Goal: Use online tool/utility: Use online tool/utility

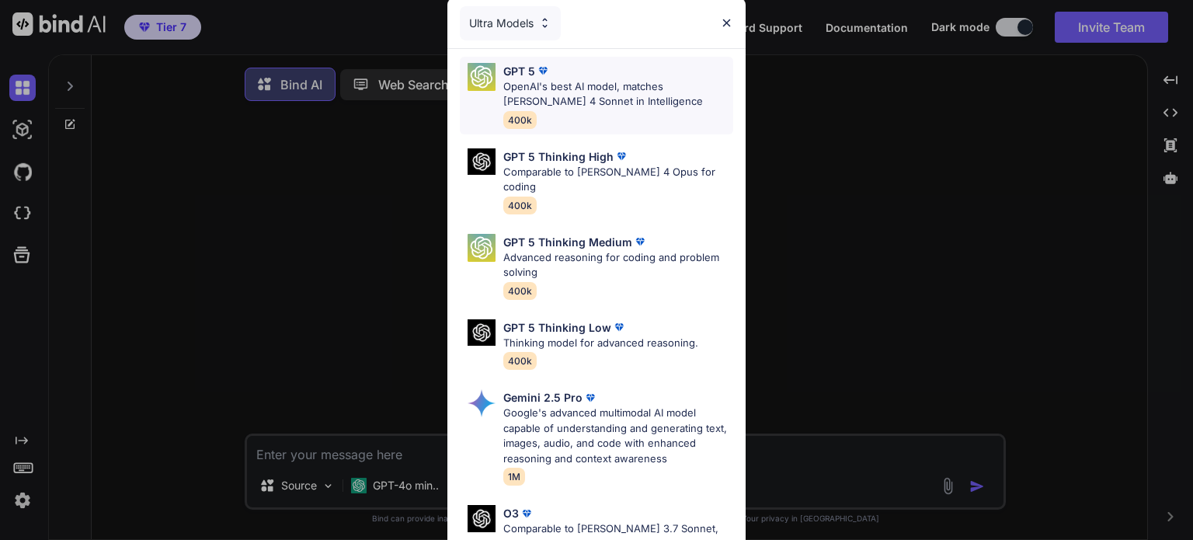
click at [669, 99] on p "OpenAI's best AI model, matches [PERSON_NAME] 4 Sonnet in Intelligence" at bounding box center [618, 94] width 230 height 30
type textarea "x"
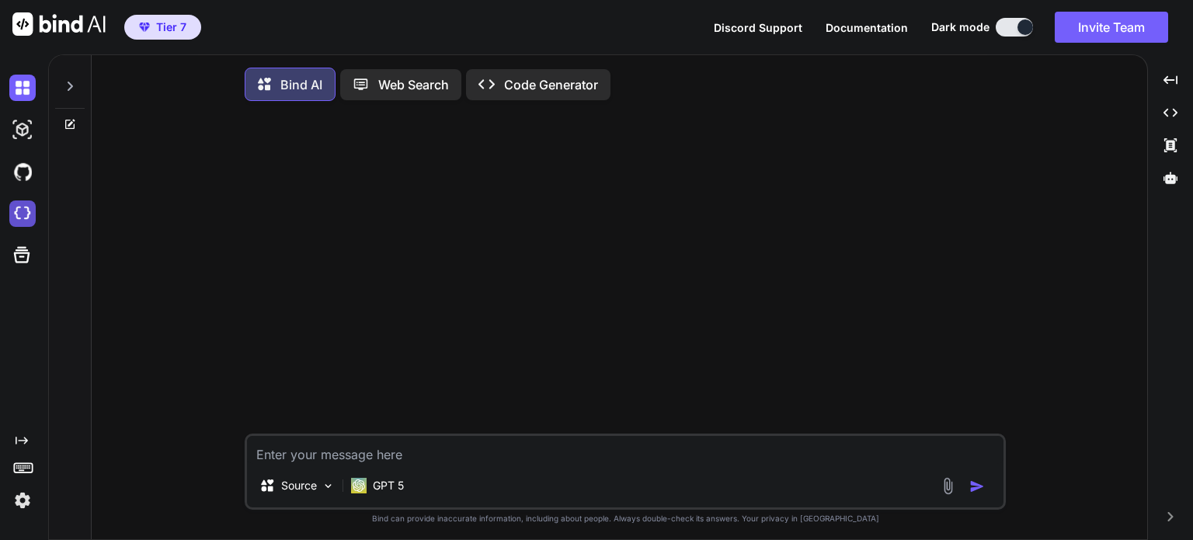
click at [31, 224] on img at bounding box center [22, 213] width 26 height 26
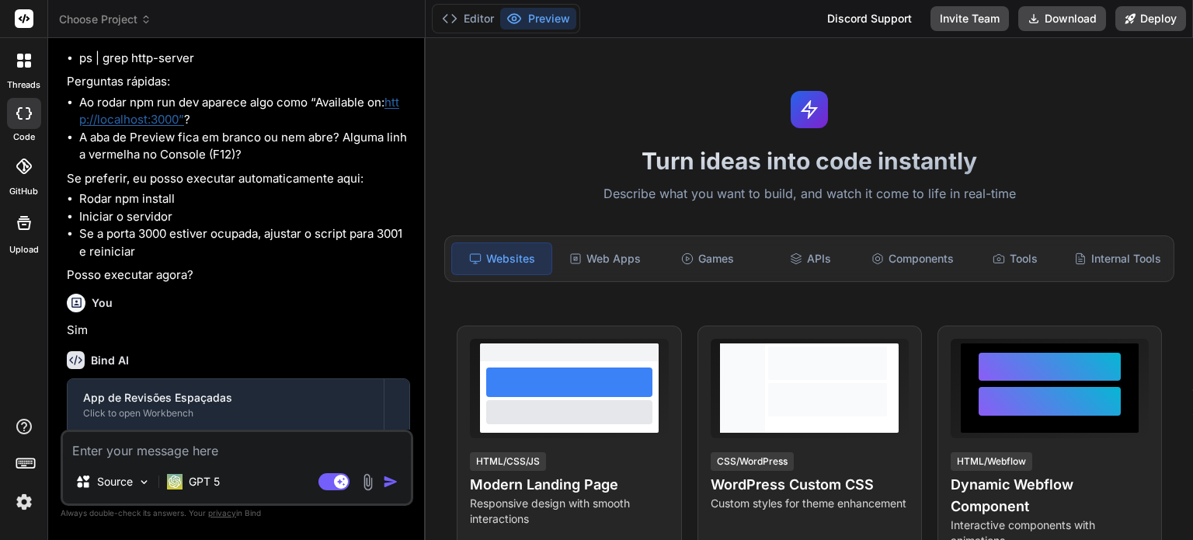
scroll to position [3012, 0]
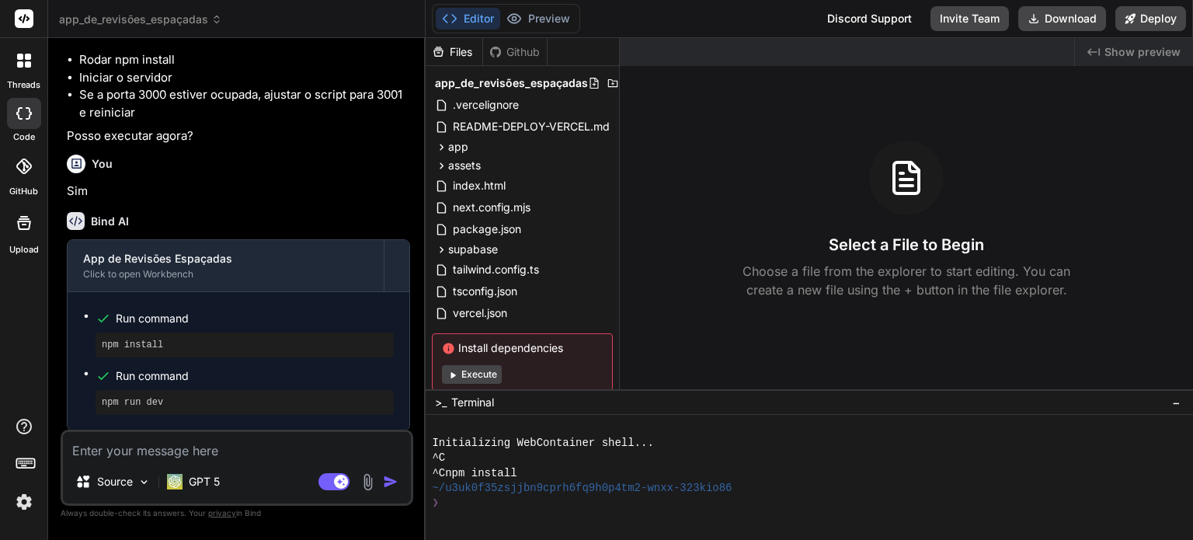
click at [485, 373] on button "Execute" at bounding box center [472, 374] width 60 height 19
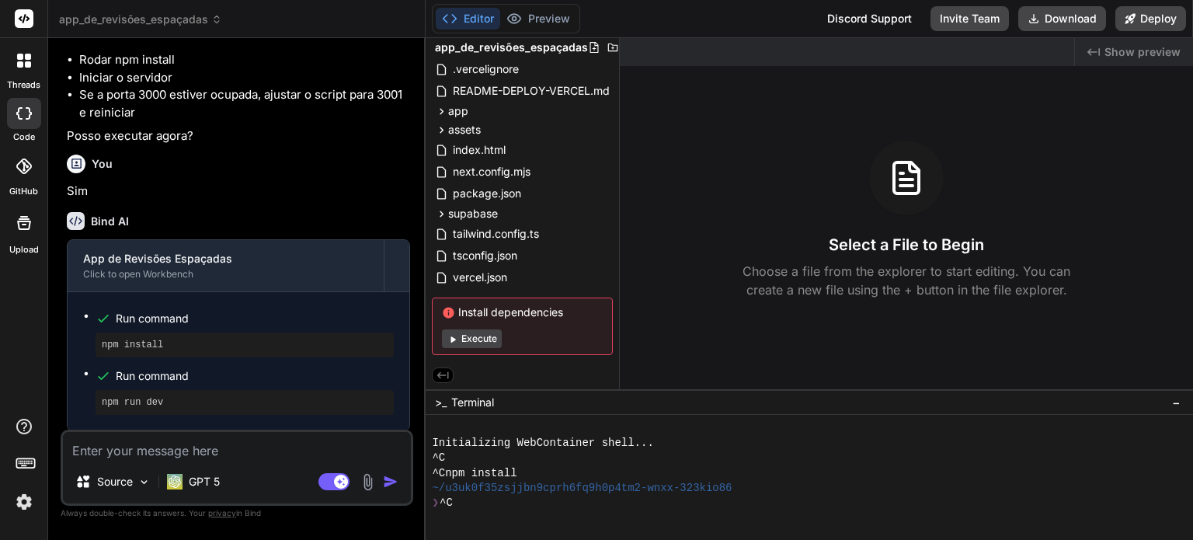
click at [461, 335] on button "Execute" at bounding box center [472, 338] width 60 height 19
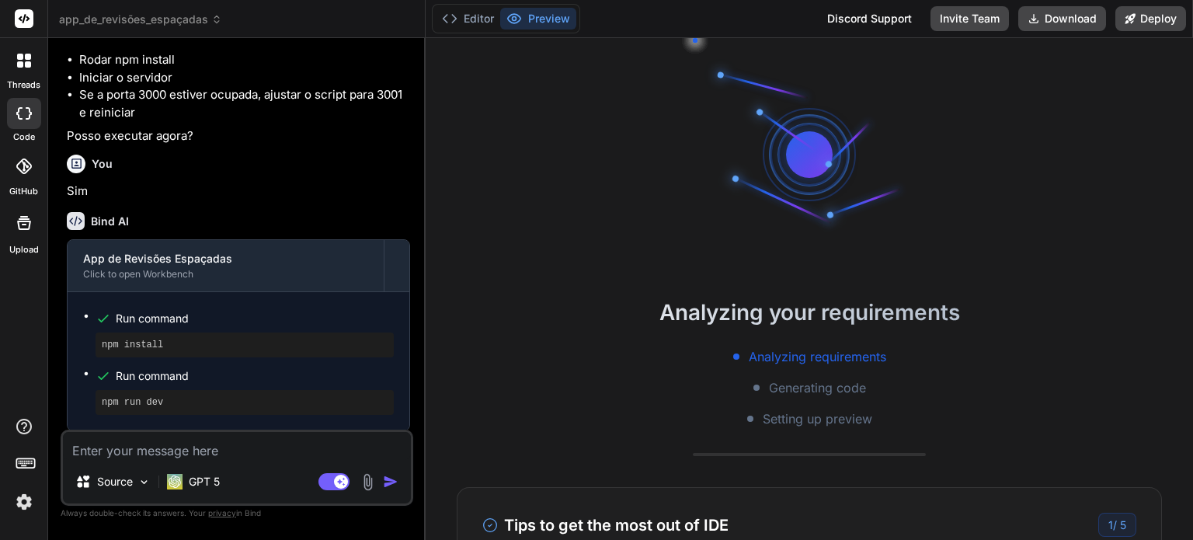
scroll to position [15, 0]
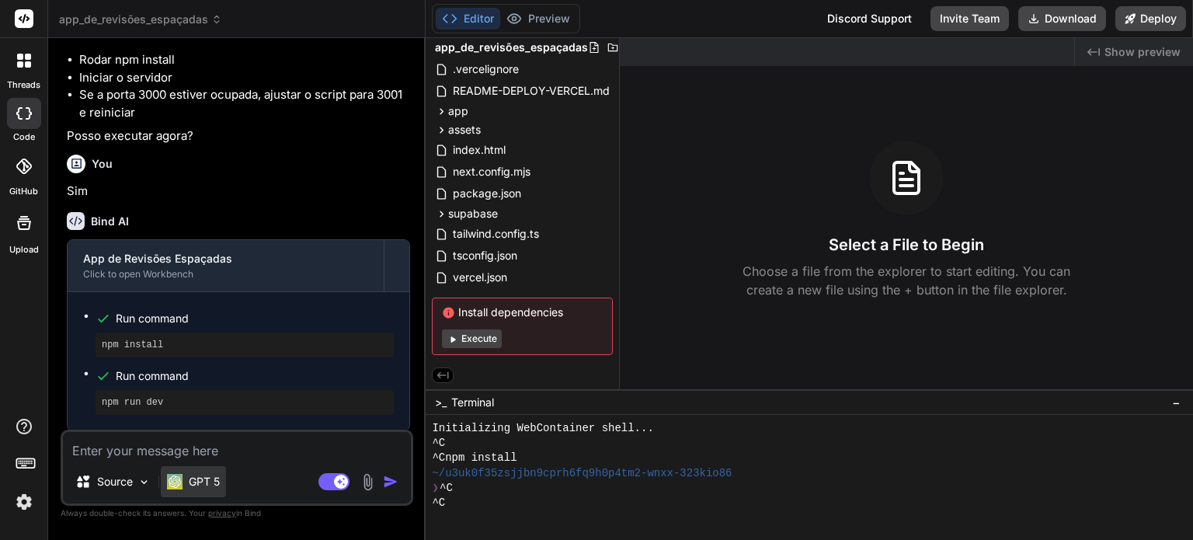
click at [202, 475] on p "GPT 5" at bounding box center [204, 482] width 31 height 16
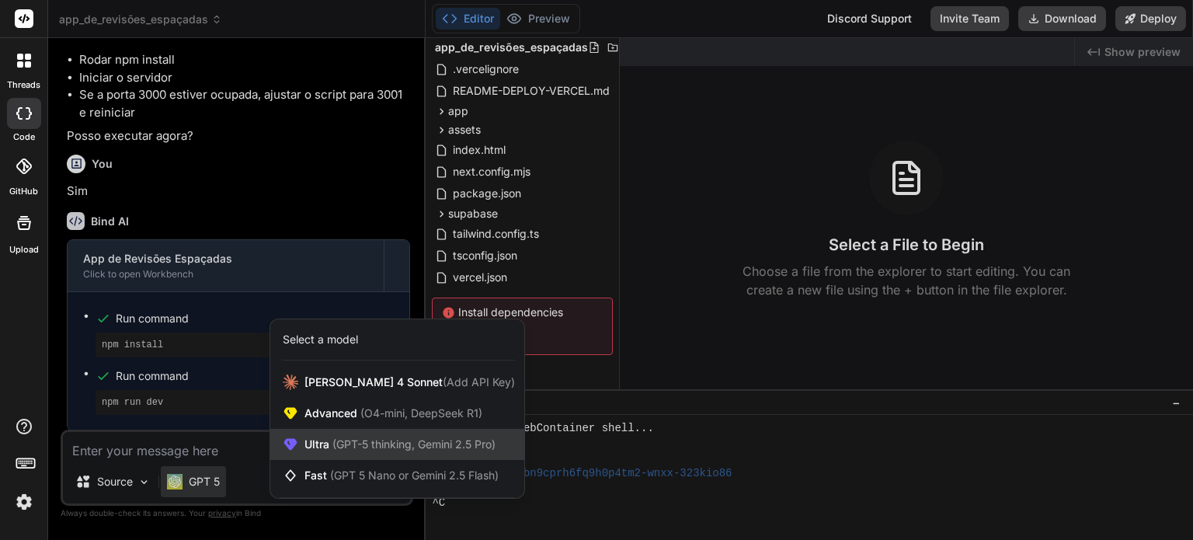
click at [318, 442] on span "Ultra (GPT-5 thinking, Gemini 2.5 Pro)" at bounding box center [399, 444] width 191 height 16
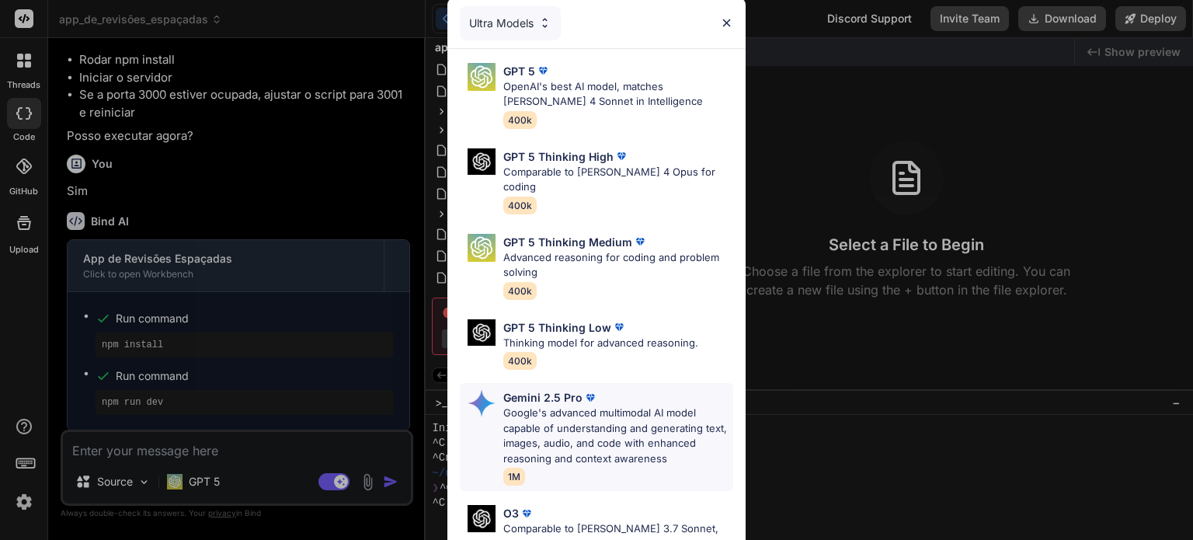
click at [550, 405] on p "Google's advanced multimodal AI model capable of understanding and generating t…" at bounding box center [618, 435] width 230 height 61
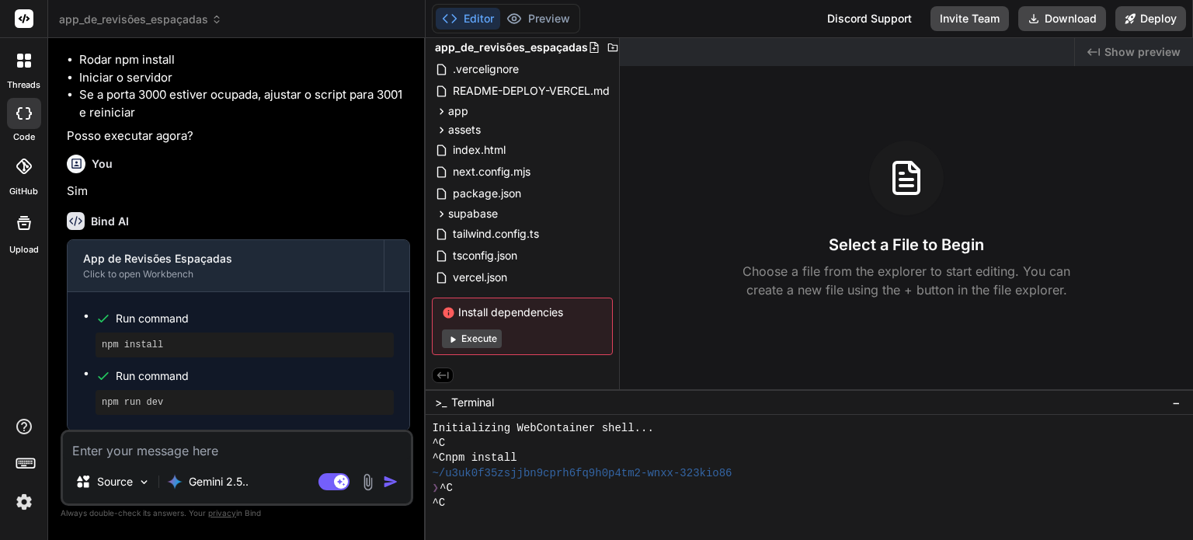
click at [219, 456] on textarea at bounding box center [237, 446] width 348 height 28
type textarea "x"
type textarea "n"
type textarea "x"
type textarea "no"
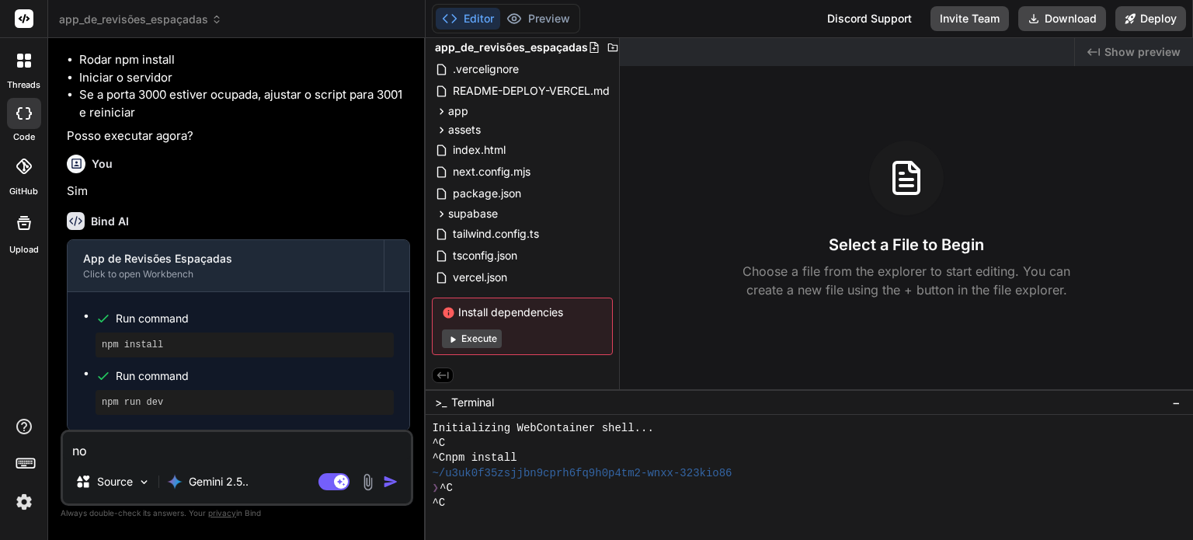
type textarea "x"
type textarea "not"
type textarea "x"
type textarea "not"
type textarea "x"
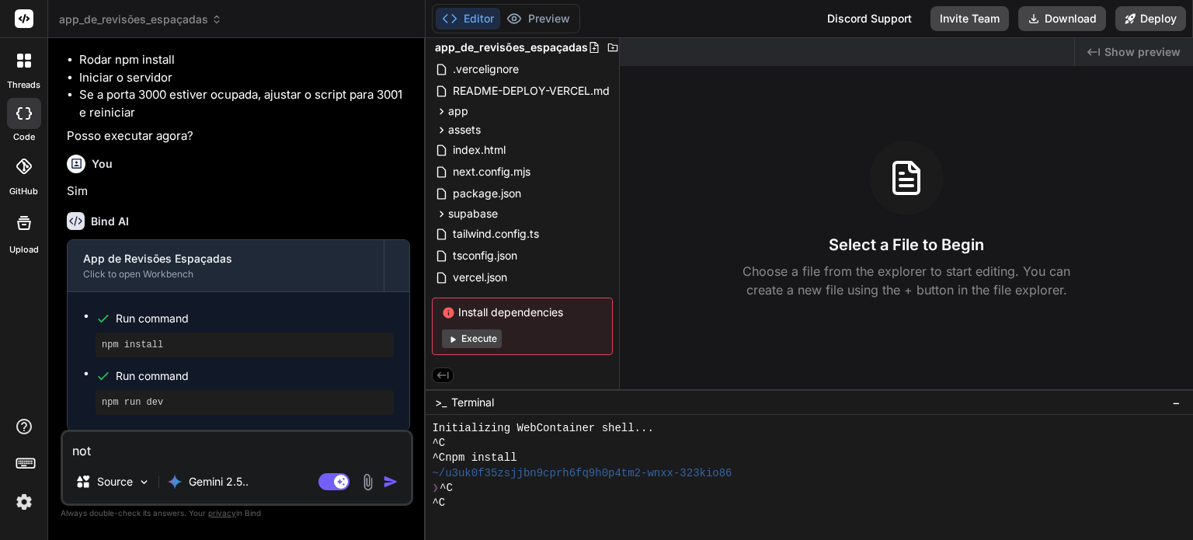
type textarea "not d"
type textarea "x"
type textarea "not de"
type textarea "x"
type textarea "not dep"
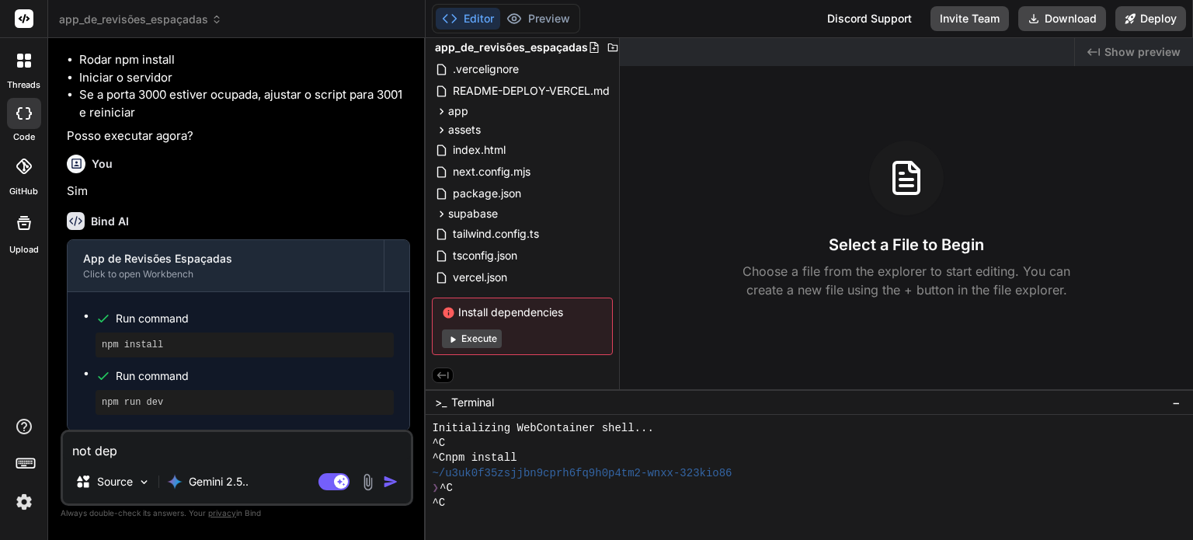
type textarea "x"
type textarea "not depy"
type textarea "x"
type textarea "not dep"
type textarea "x"
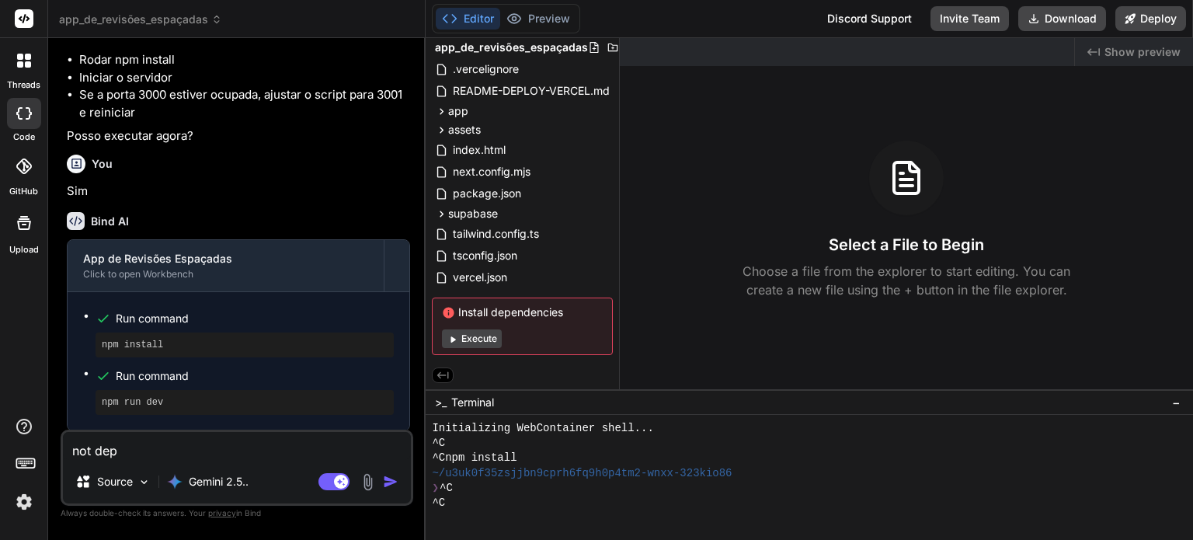
type textarea "not depl"
type textarea "x"
type textarea "not deplo"
type textarea "x"
type textarea "not deploy"
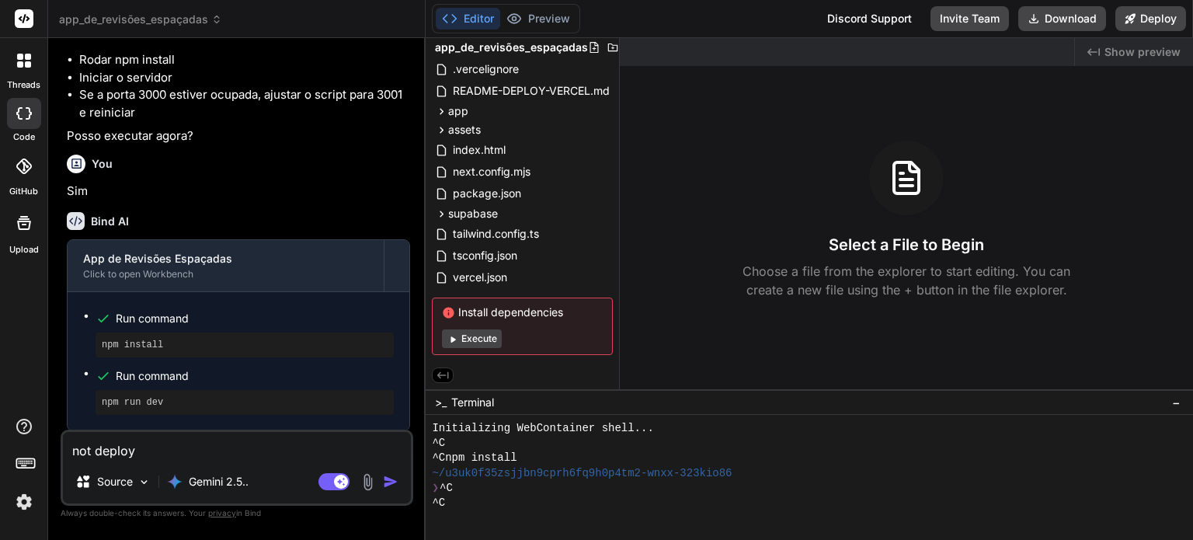
type textarea "x"
type textarea "not deployi"
type textarea "x"
type textarea "not deployin"
type textarea "x"
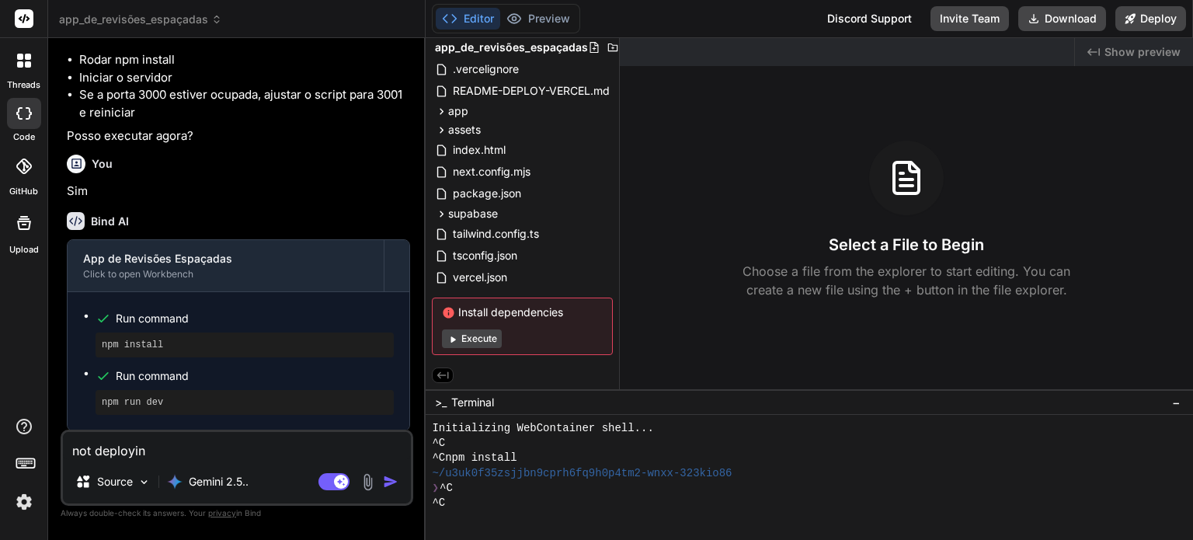
type textarea "not deploying"
type textarea "x"
type textarea "not deploying"
type textarea "x"
type textarea "not deploying c"
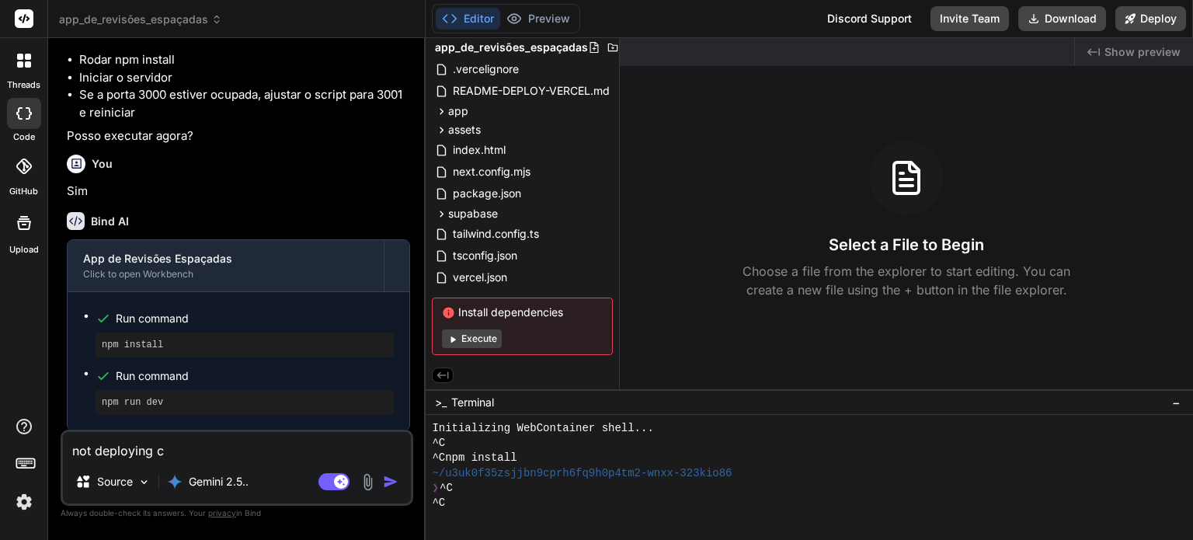
type textarea "x"
type textarea "not deploying co"
type textarea "x"
type textarea "not deploying cor"
type textarea "x"
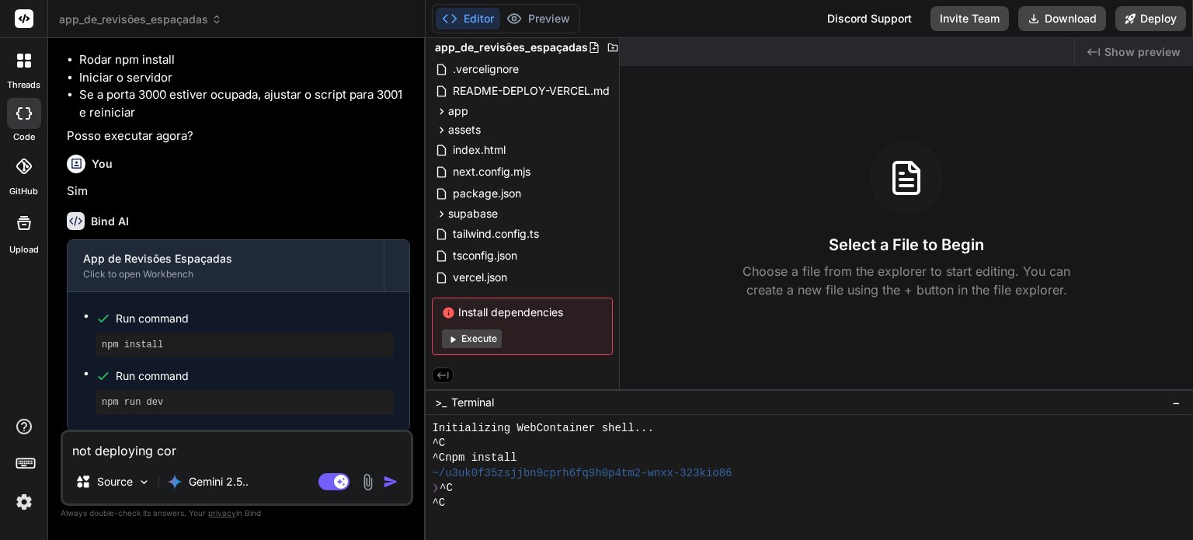
type textarea "not deploying corr"
type textarea "x"
type textarea "not deploying corre"
type textarea "x"
type textarea "not deploying correc"
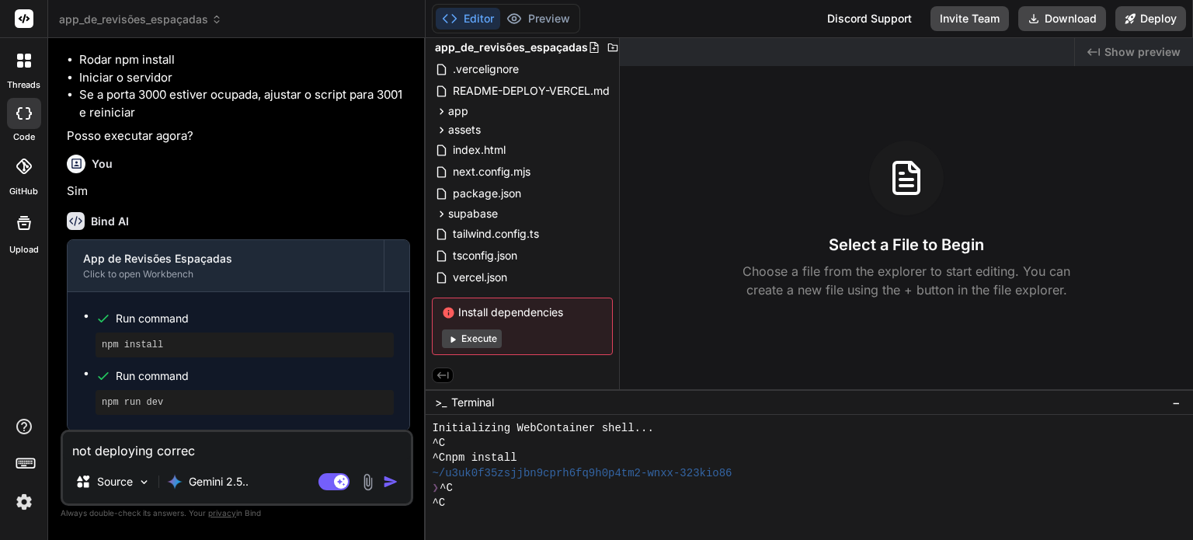
type textarea "x"
type textarea "not deploying correct"
type textarea "x"
type textarea "not deploying correctl"
type textarea "x"
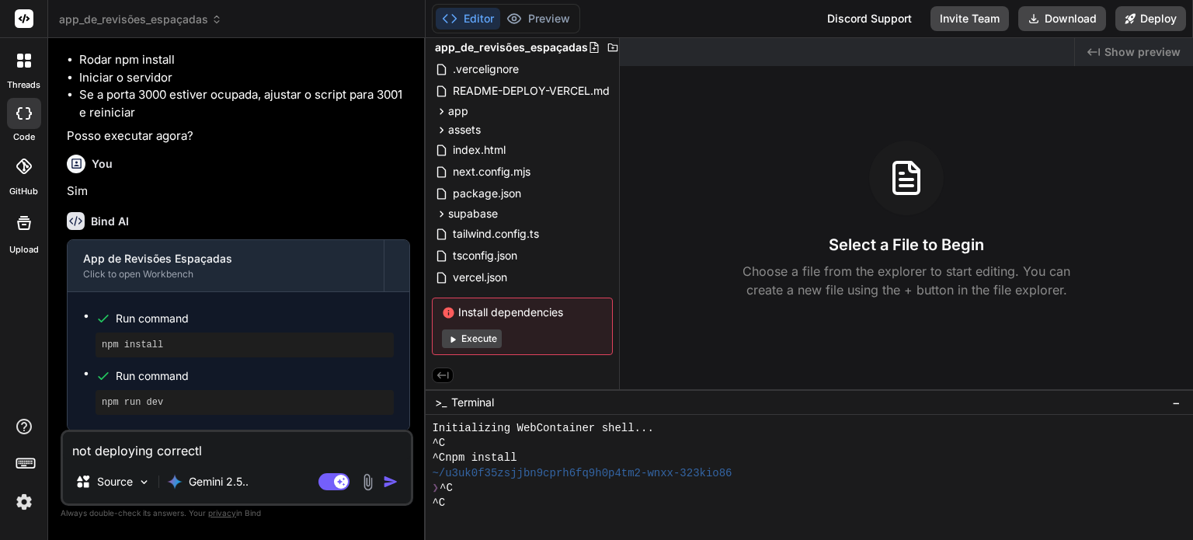
type textarea "not deploying correctly"
type textarea "x"
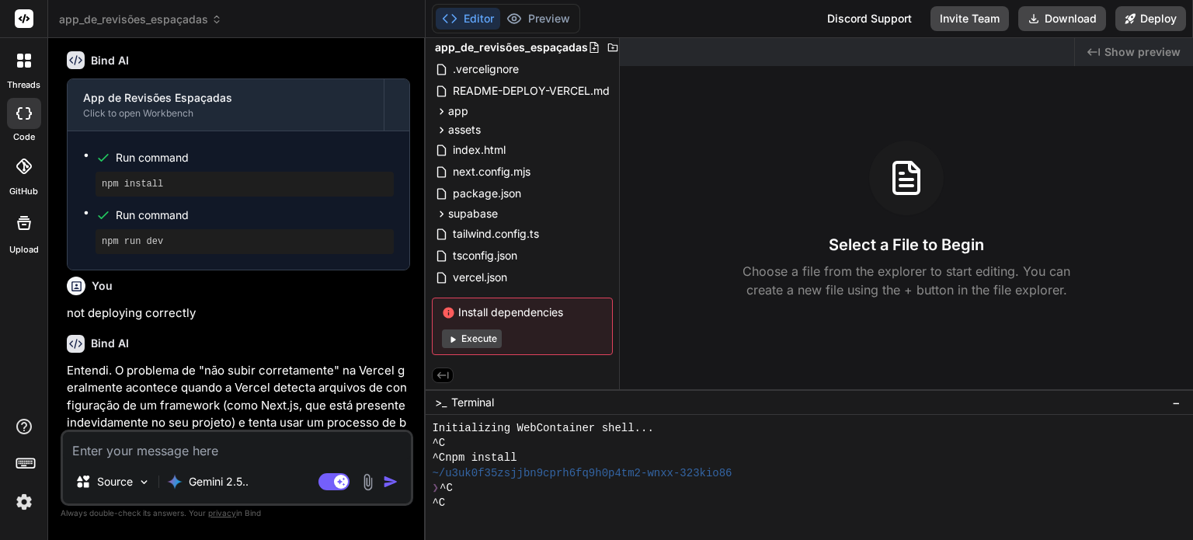
scroll to position [3483, 0]
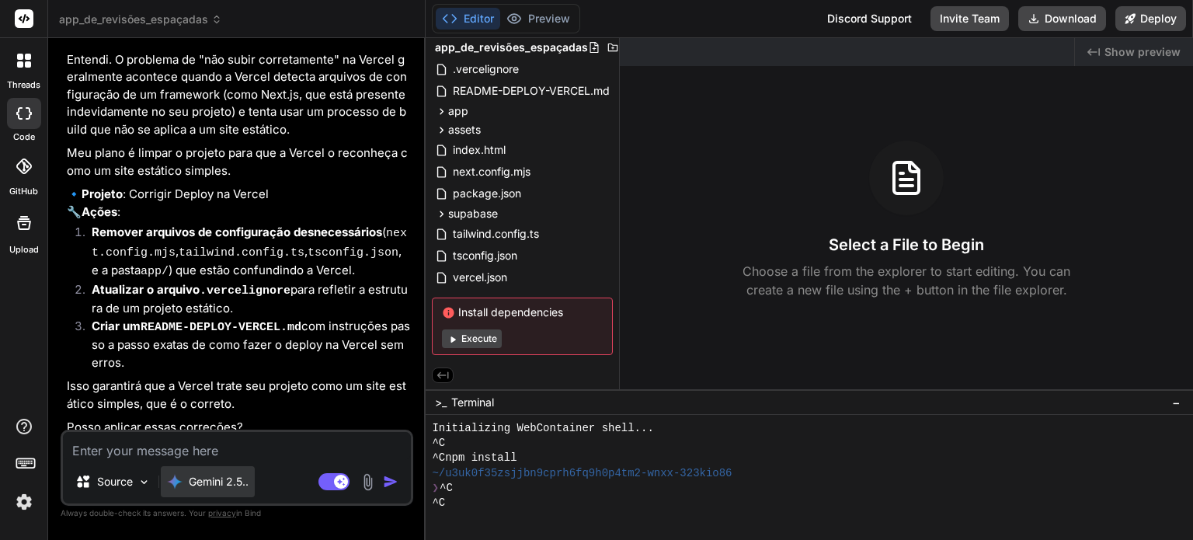
type textarea "x"
type textarea "N"
type textarea "x"
type textarea "Nã"
type textarea "x"
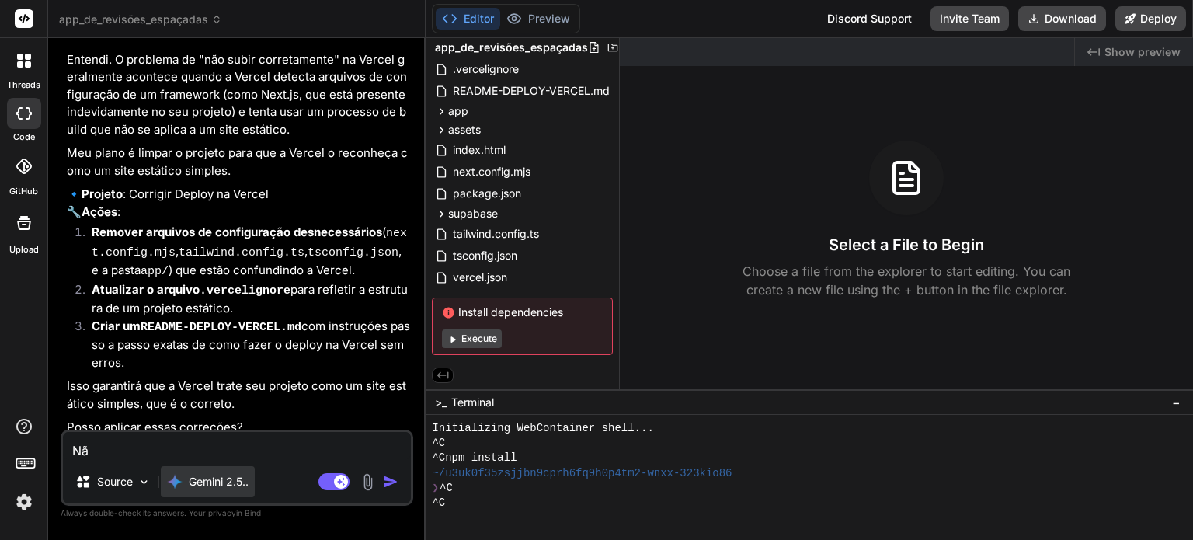
type textarea "Não"
type textarea "x"
type textarea "Não,"
type textarea "x"
type textarea "Não,"
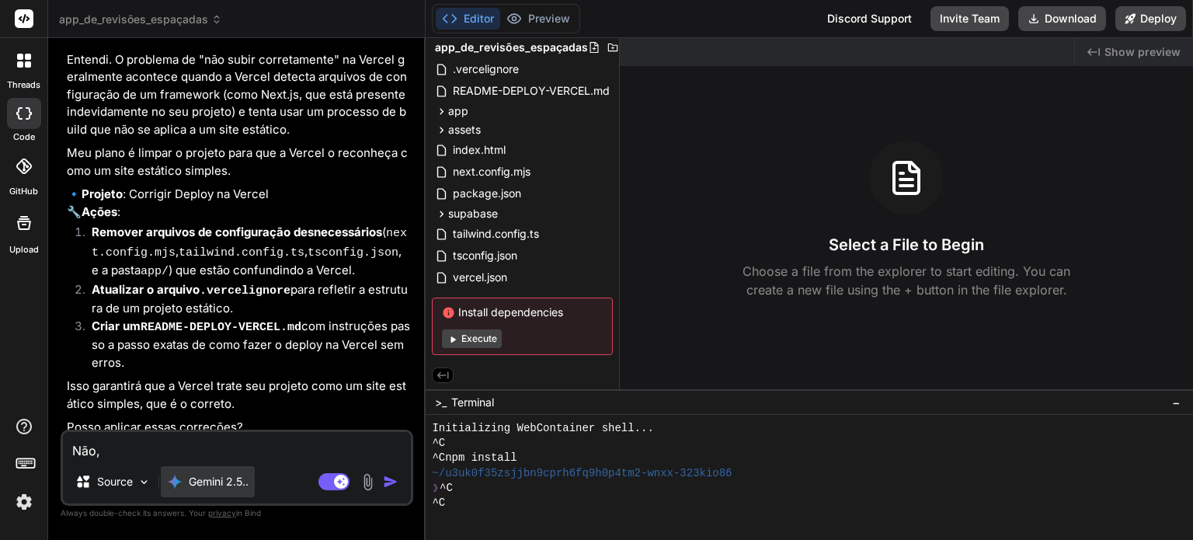
type textarea "x"
type textarea "Não, [GEOGRAPHIC_DATA]"
type textarea "x"
type textarea "Não, [GEOGRAPHIC_DATA]"
type textarea "x"
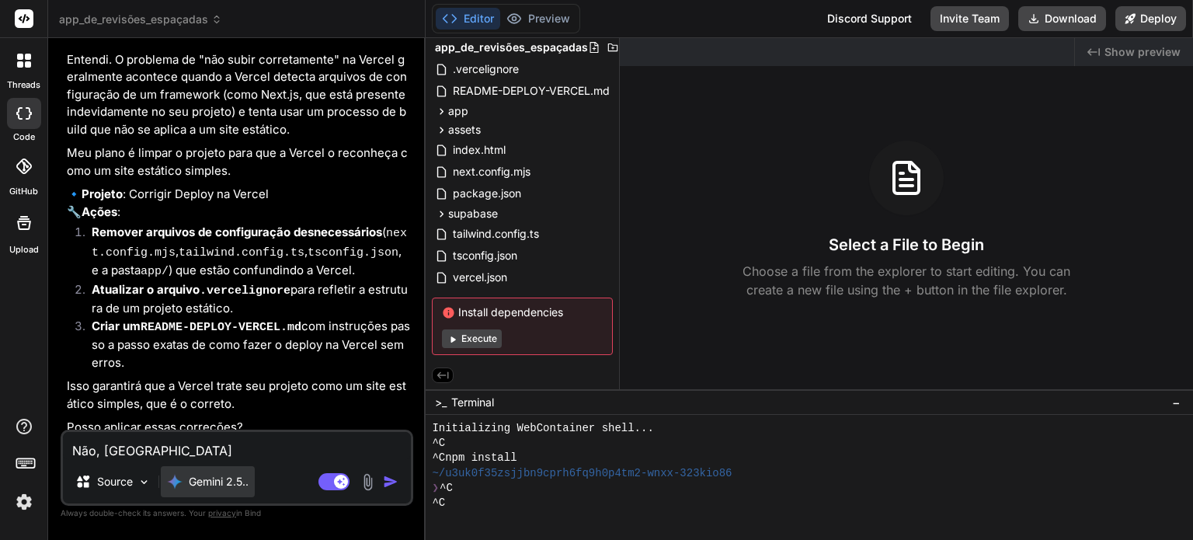
type textarea "Não, eu q"
type textarea "x"
type textarea "Não, eu qu"
type textarea "x"
type textarea "Não, eu que"
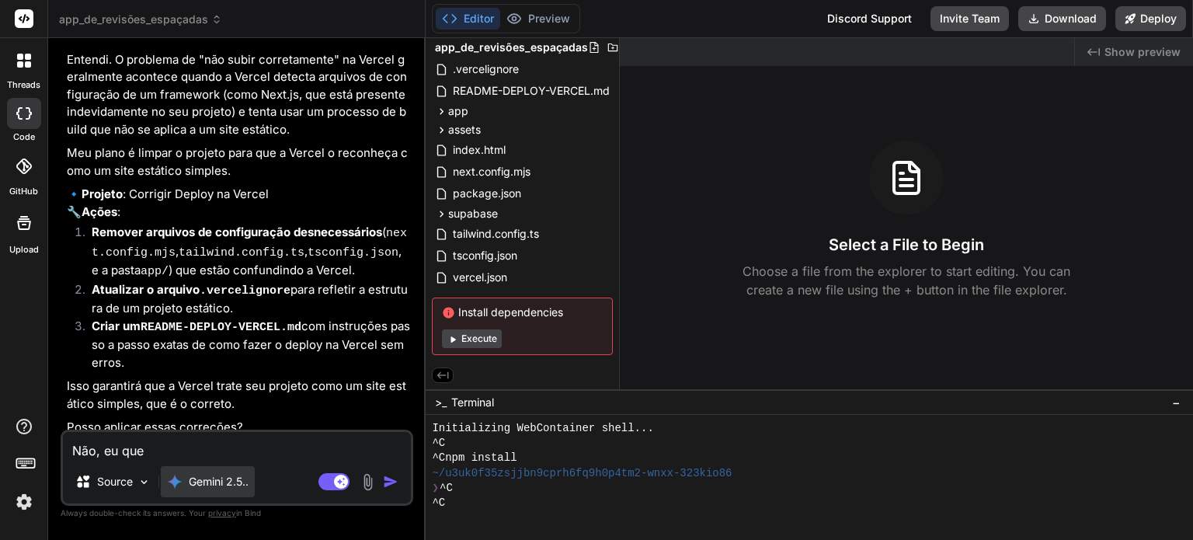
type textarea "x"
type textarea "Não, eu quer"
type textarea "x"
type textarea "Não, eu quero"
type textarea "x"
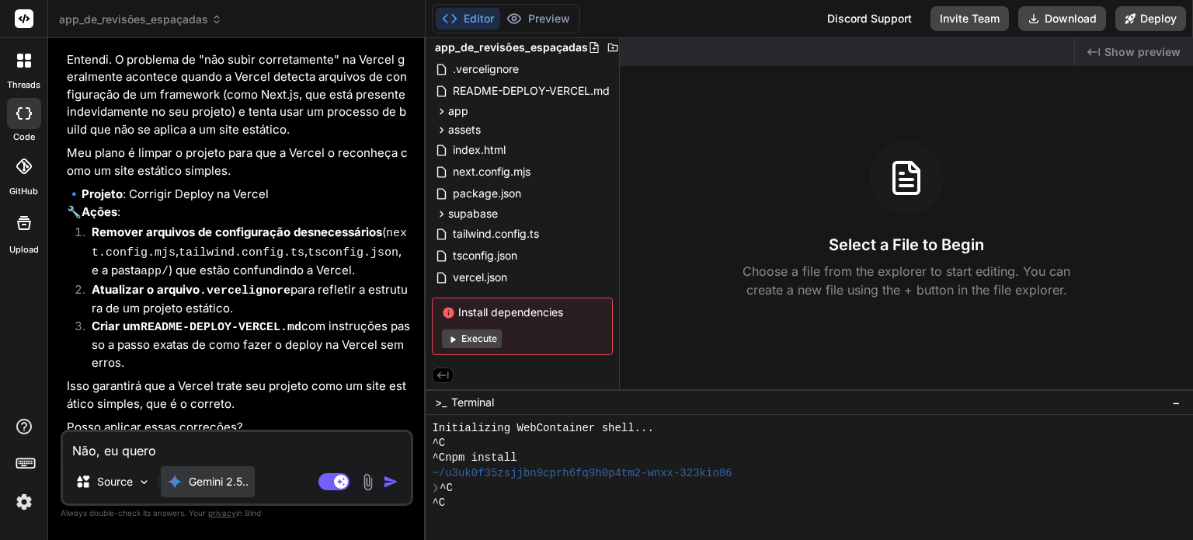
type textarea "Não, eu quero f"
type textarea "x"
type textarea "Não, eu quero fa"
type textarea "x"
type textarea "Não, eu quero faz"
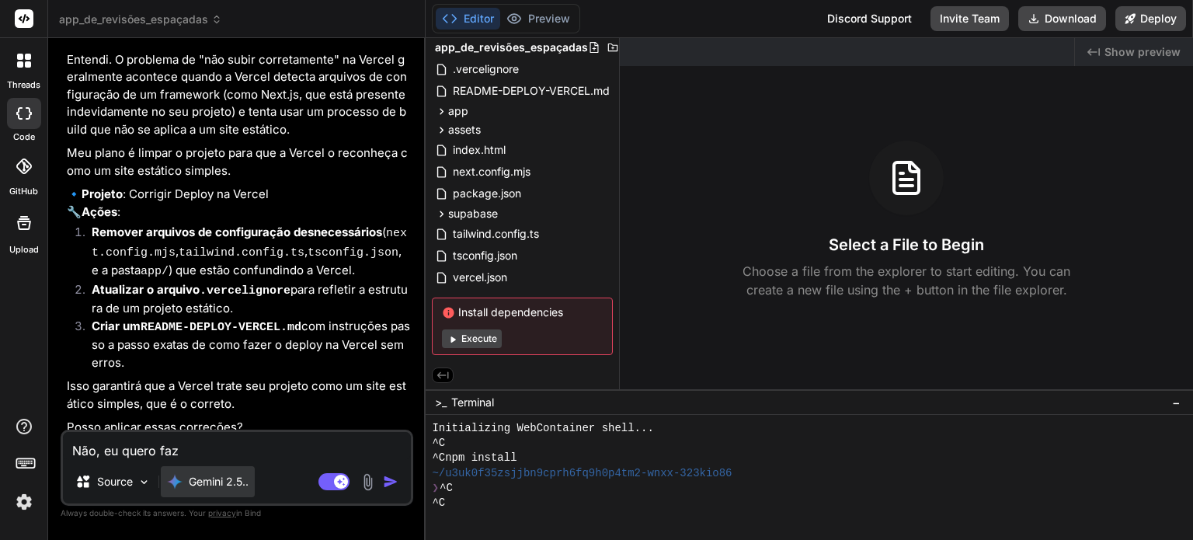
type textarea "x"
type textarea "Não, eu quero faze"
type textarea "x"
type textarea "Não, eu quero fazer"
type textarea "x"
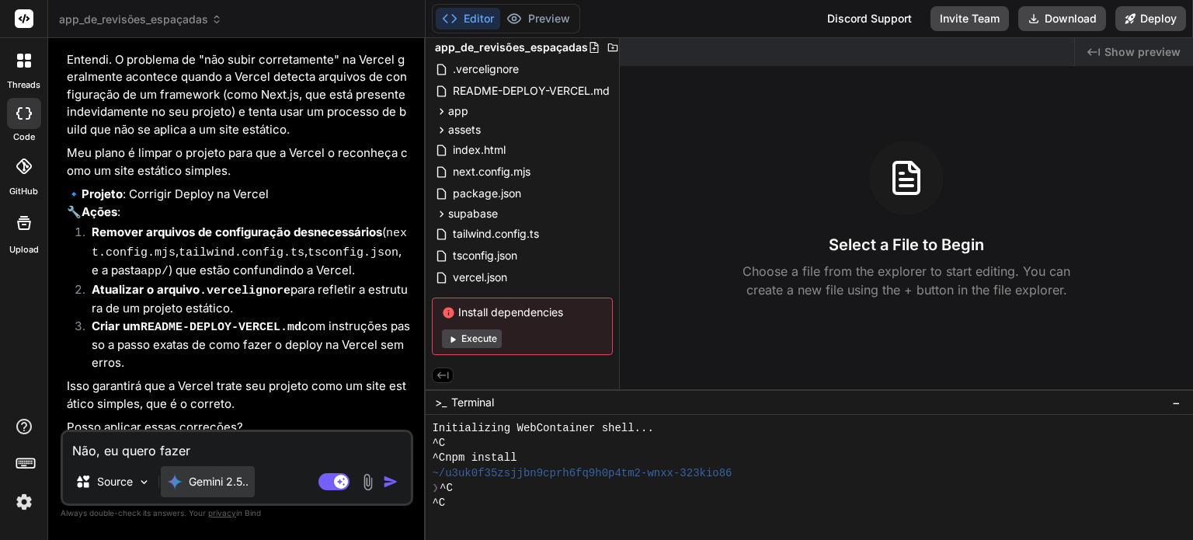
type textarea "Não, eu quero fazer"
type textarea "x"
type textarea "Não, eu quero fazer d"
type textarea "x"
type textarea "Não, eu quero fazer de"
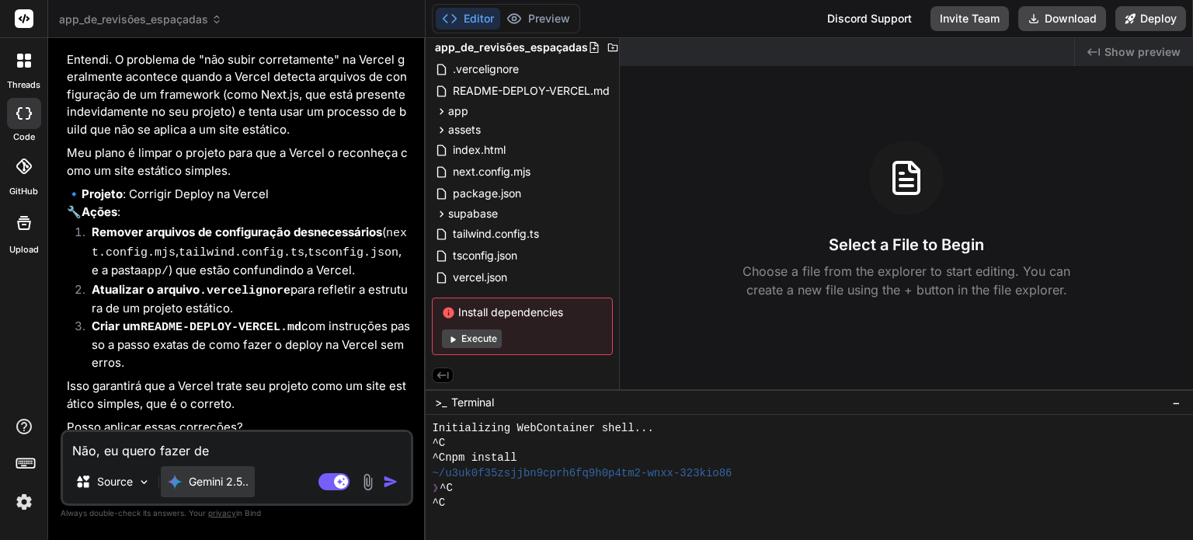
type textarea "x"
type textarea "Não, eu quero fazer dep"
type textarea "x"
type textarea "Não, eu quero fazer depl"
type textarea "x"
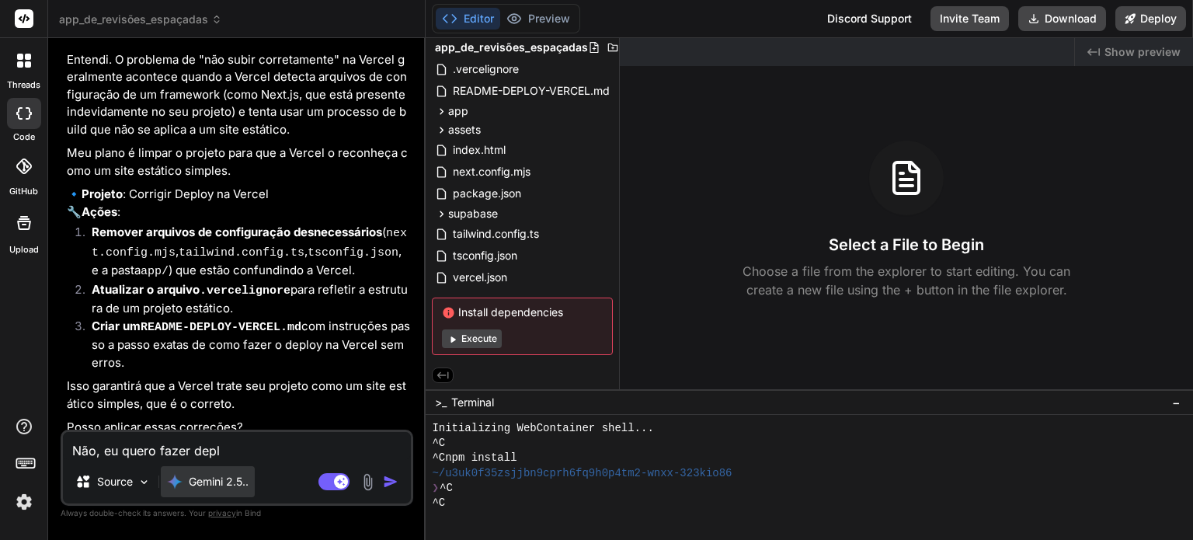
type textarea "Não, eu quero fazer depll"
type textarea "x"
type textarea "Não, eu quero fazer depllo"
type textarea "x"
type textarea "Não, eu quero fazer deplloy"
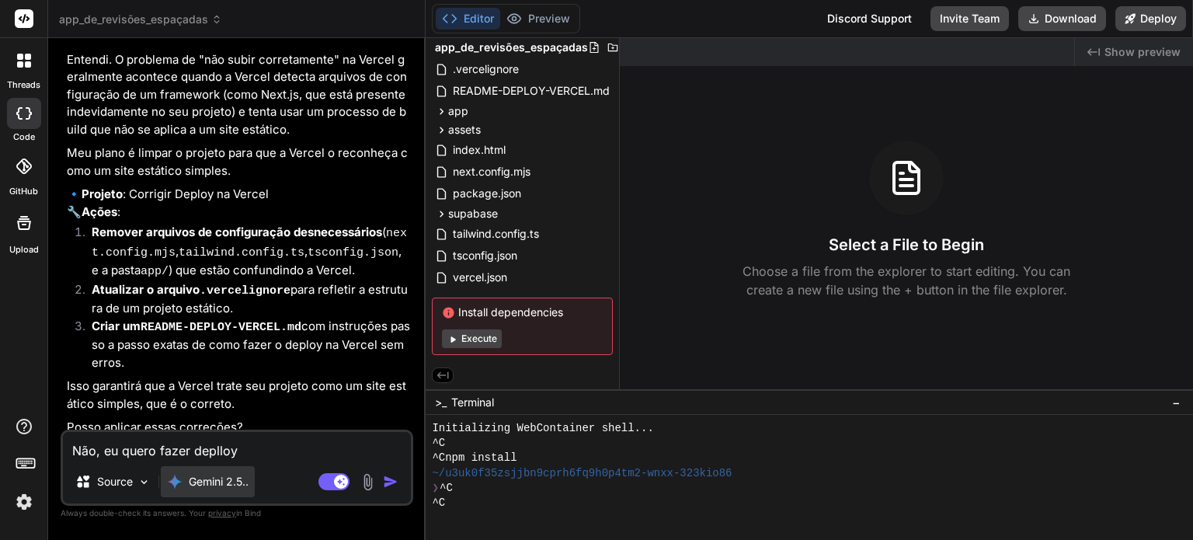
type textarea "x"
type textarea "Não, eu quero fazer deplloy"
type textarea "x"
type textarea "Não, eu quero fazer deplloy a"
type textarea "x"
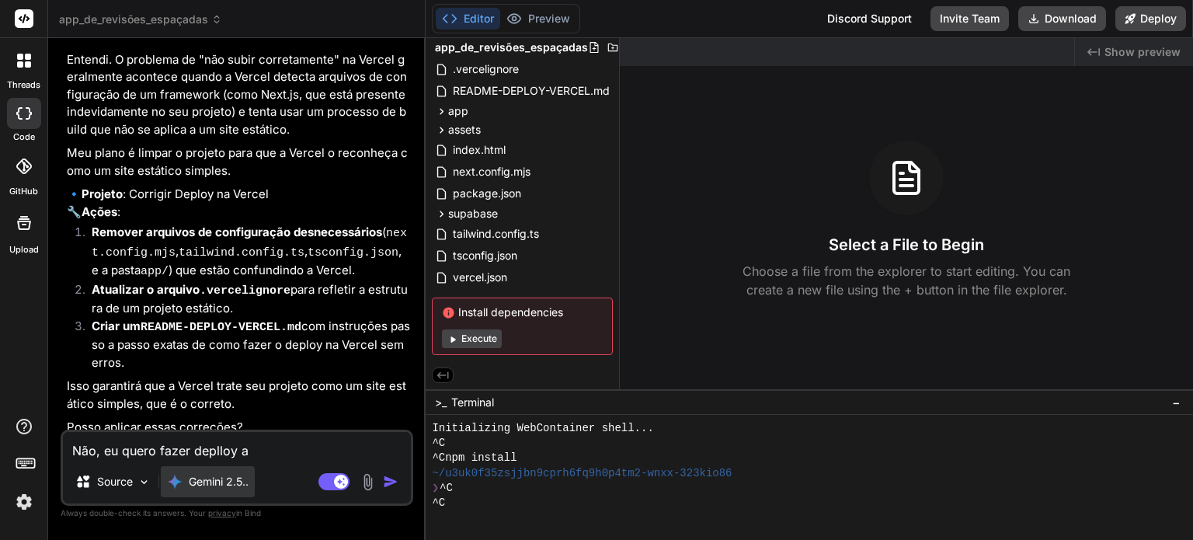
type textarea "Não, eu quero fazer deplloy aq"
type textarea "x"
type textarea "Não, eu quero fazer deplloy aqu"
type textarea "x"
type textarea "Não, eu quero fazer deplloy aqui"
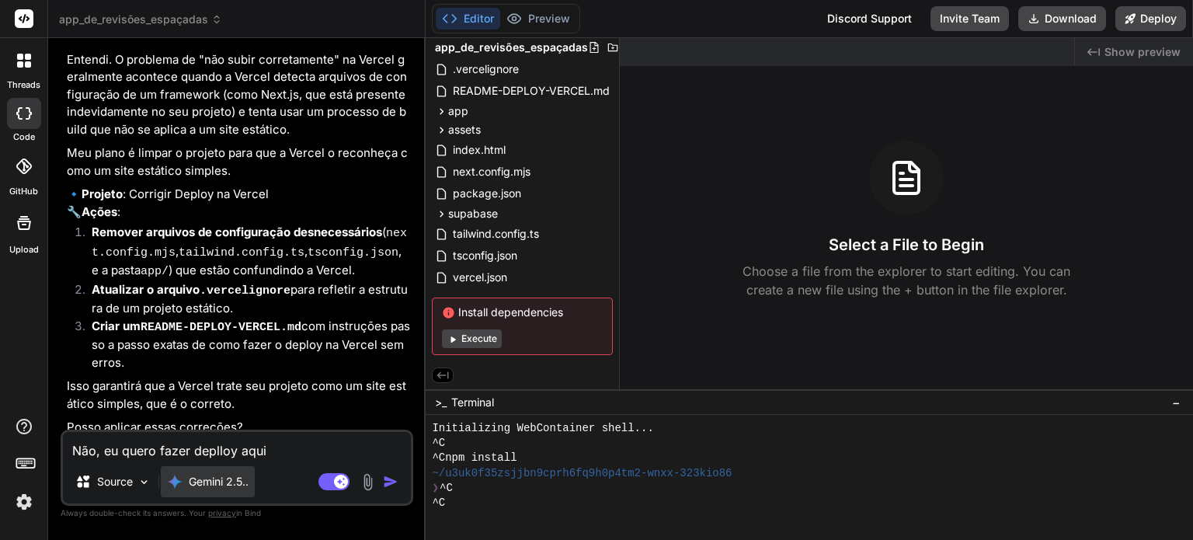
type textarea "x"
type textarea "Não, eu quero fazer deplloy aqui"
type textarea "x"
type textarea "Não, eu quero fazer deplloy aqui n"
type textarea "x"
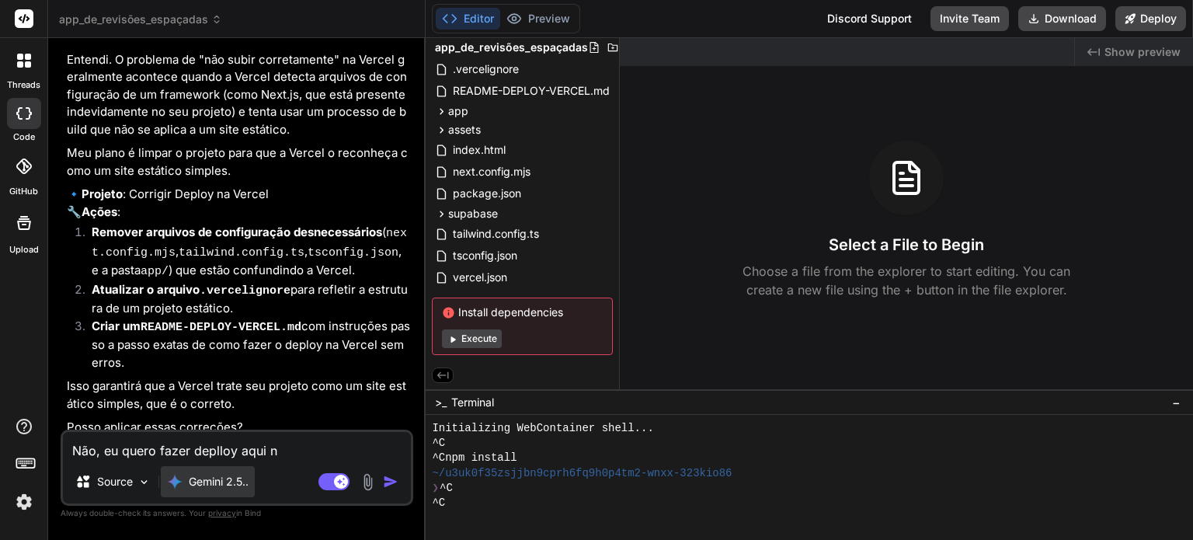
type textarea "Não, eu quero fazer deplloy aqui na"
type textarea "x"
type textarea "Não, eu quero fazer deplloy aqui na"
type textarea "x"
type textarea "Não, eu quero fazer deplloy aqui na p"
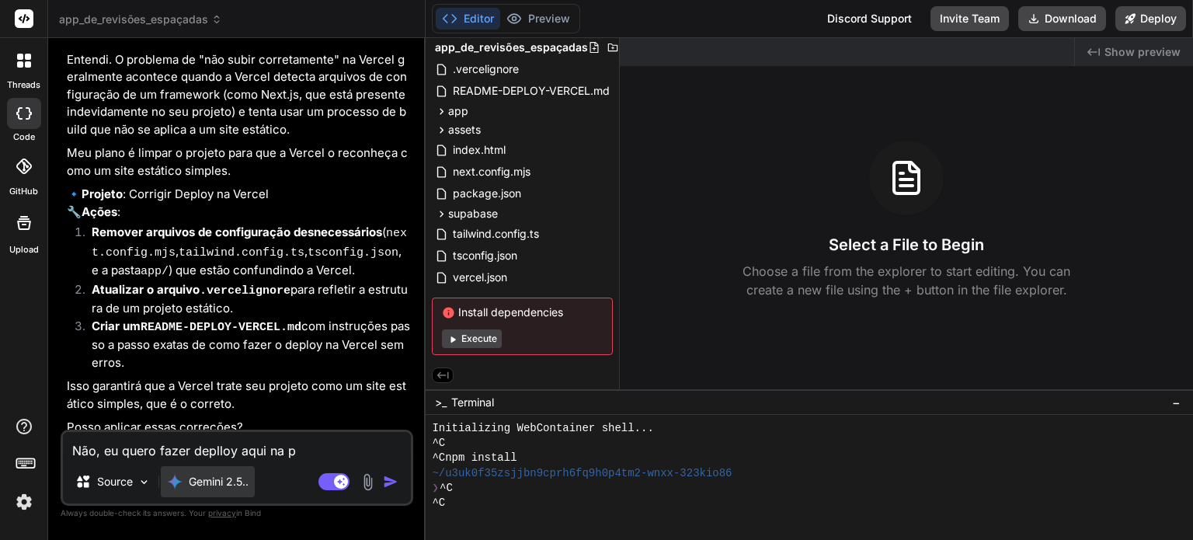
type textarea "x"
type textarea "Não, eu quero fazer deplloy aqui na pl"
type textarea "x"
type textarea "Não, eu quero fazer deplloy aqui na plat"
type textarea "x"
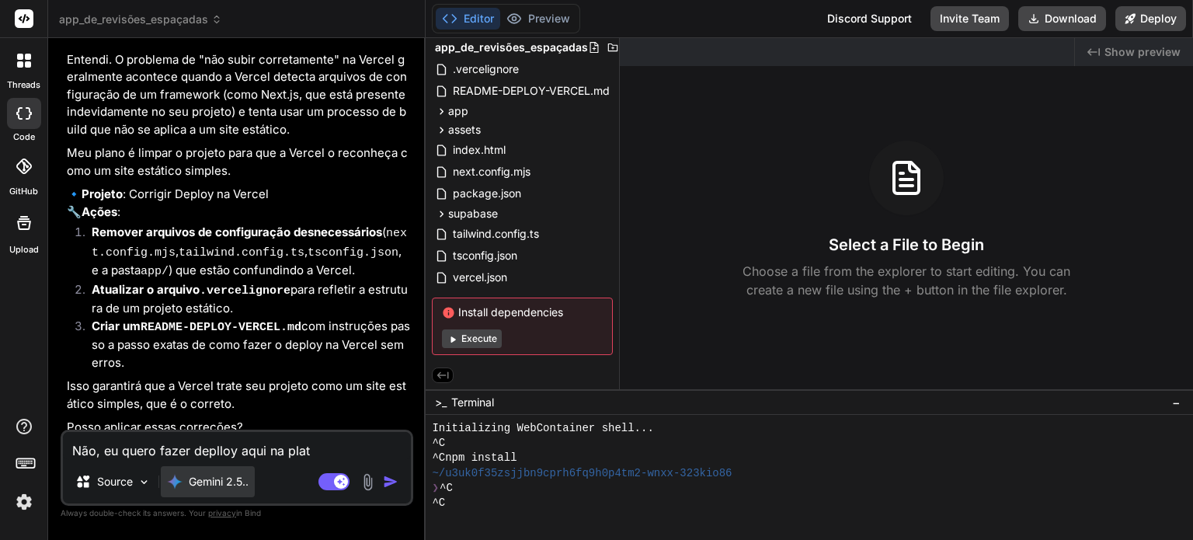
type textarea "Não, eu quero fazer deplloy aqui na plata"
type textarea "x"
type textarea "Não, eu quero fazer deplloy aqui na plataf"
type textarea "x"
type textarea "Não, eu quero fazer deplloy aqui na platafo"
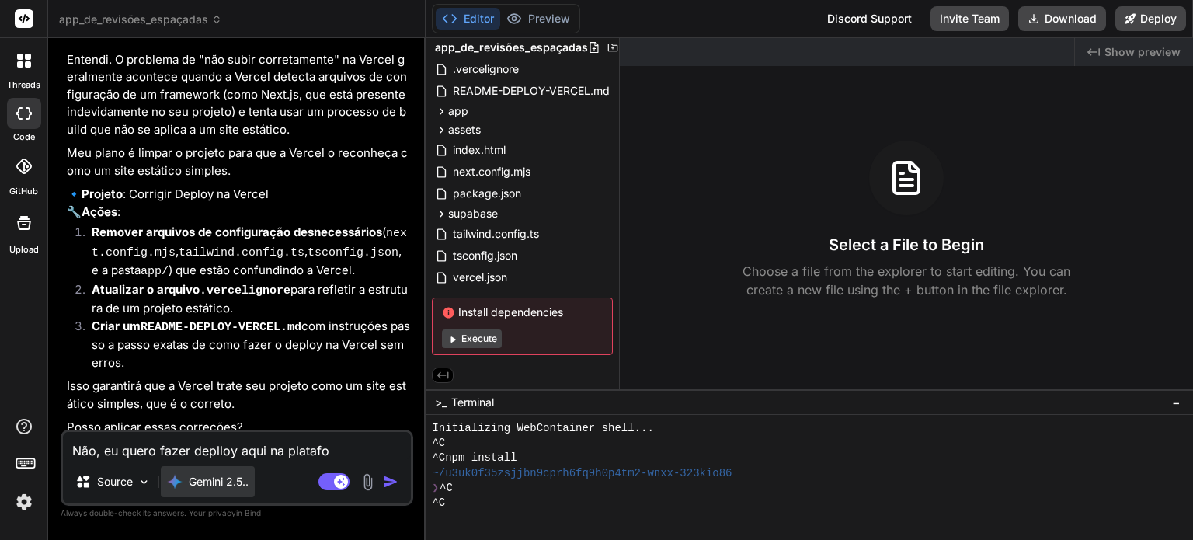
type textarea "x"
type textarea "Não, eu quero fazer deplloy aqui na platafor"
type textarea "x"
type textarea "Não, eu quero fazer deplloy aqui na plataforma"
type textarea "x"
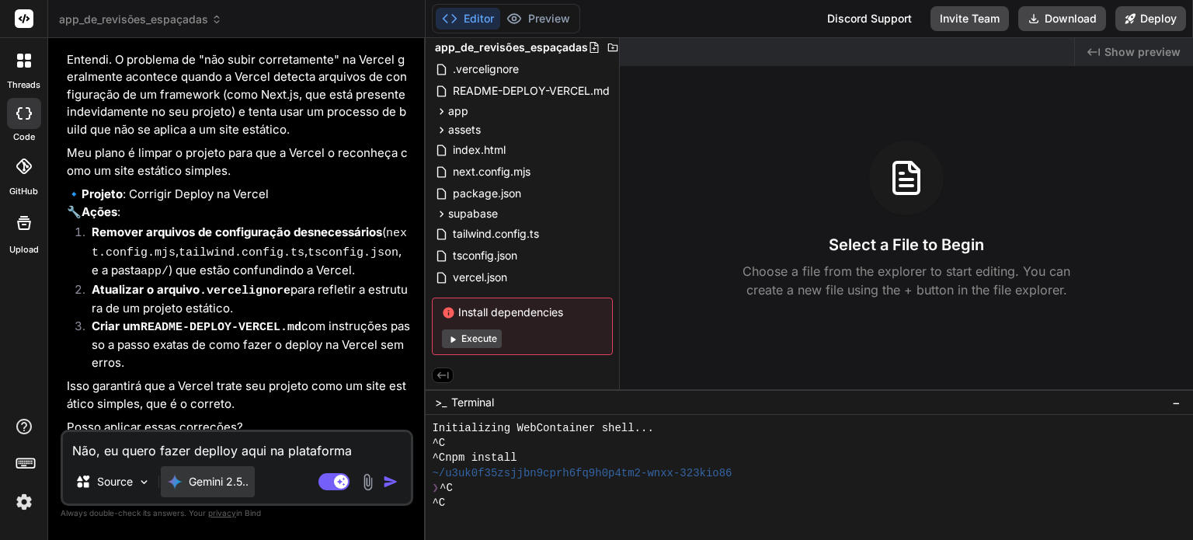
type textarea "Não, eu quero fazer deplloy aqui na plataforma"
type textarea "x"
type textarea "Não, eu quero fazer deplloy aqui na plataforma m"
type textarea "x"
type textarea "Não, eu quero fazer deplloy aqui na plataforma me"
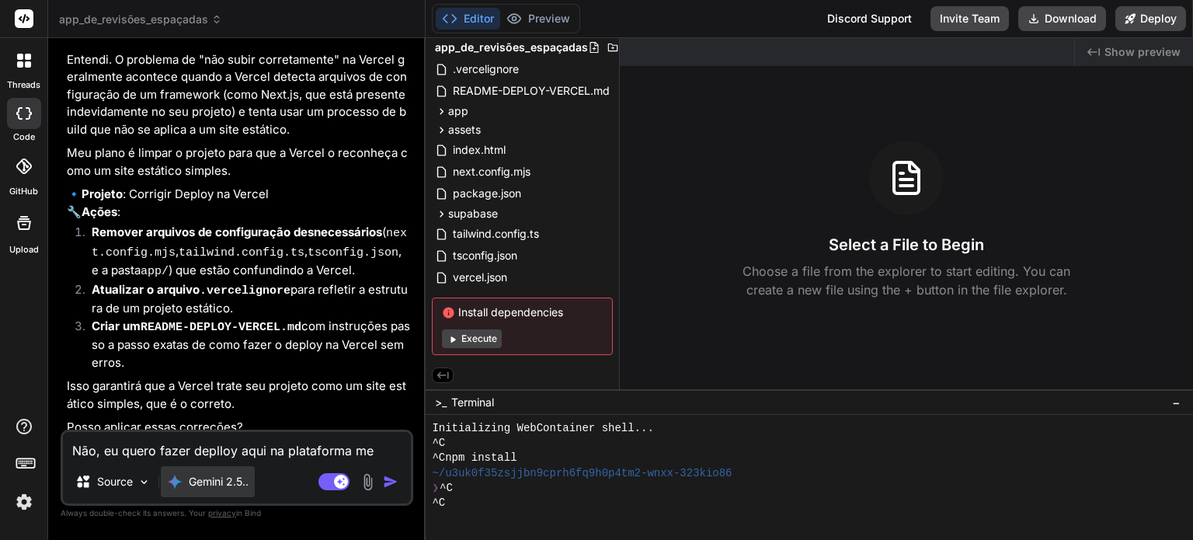
type textarea "x"
type textarea "Não, eu quero fazer deplloy aqui na plataforma mes"
type textarea "x"
type textarea "Não, eu quero fazer deplloy aqui na plataforma mesm"
type textarea "x"
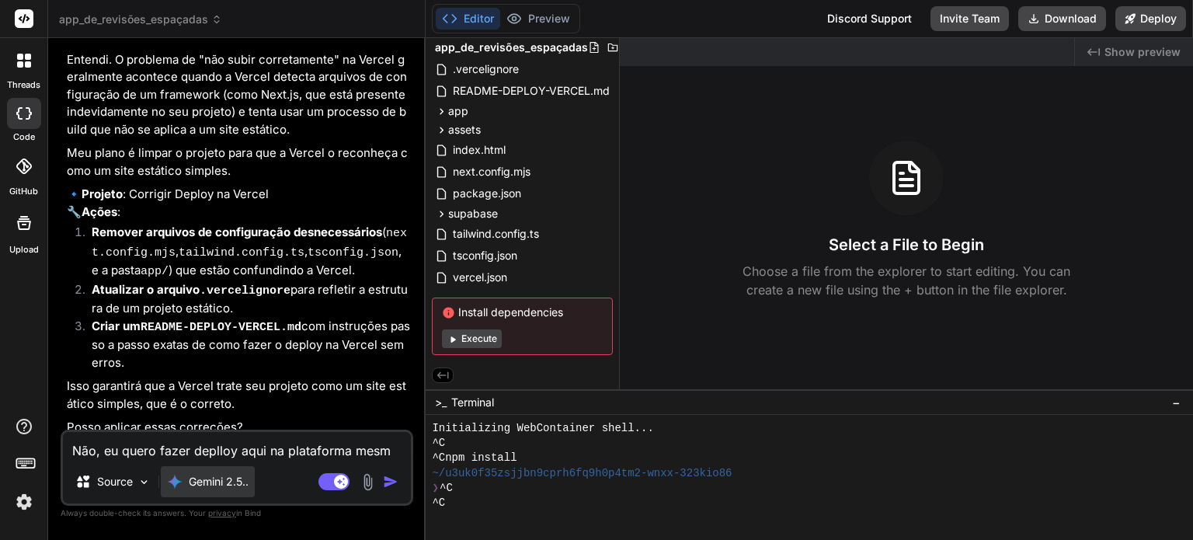
type textarea "Não, eu quero fazer deplloy aqui na plataforma mesmo"
type textarea "x"
type textarea "Não, eu quero fazer deplloy aqui na plataforma mesmo."
type textarea "x"
type textarea "Não, eu quero fazer deplloy aqui na plataforma mesmo."
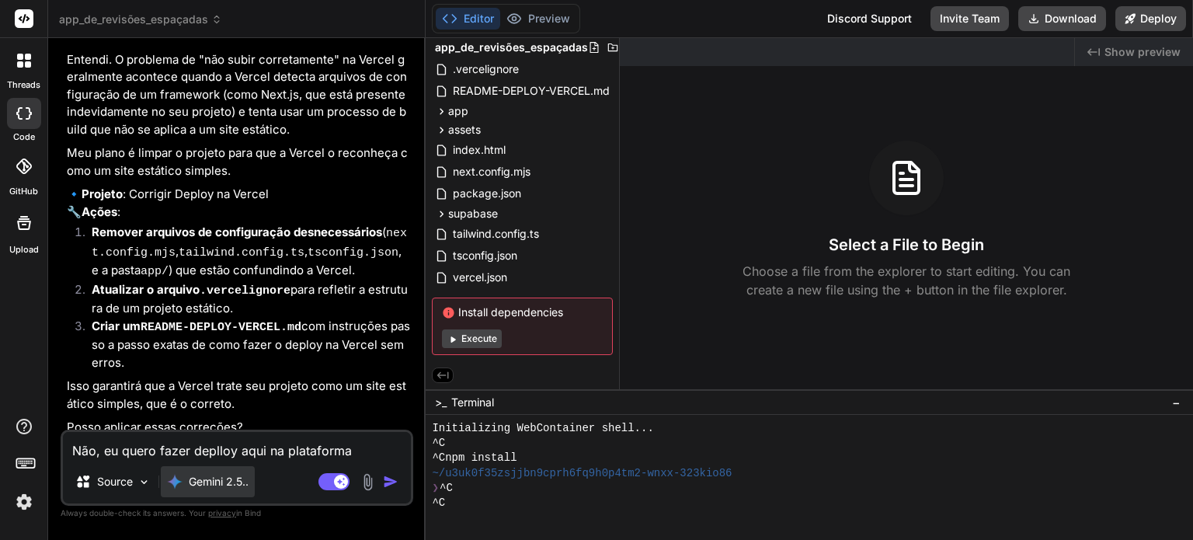
type textarea "x"
type textarea "Não, eu quero fazer deplloy aqui na plataforma mesmo. D"
type textarea "x"
type textarea "Não, eu quero fazer deplloy aqui na plataforma mesmo. Do"
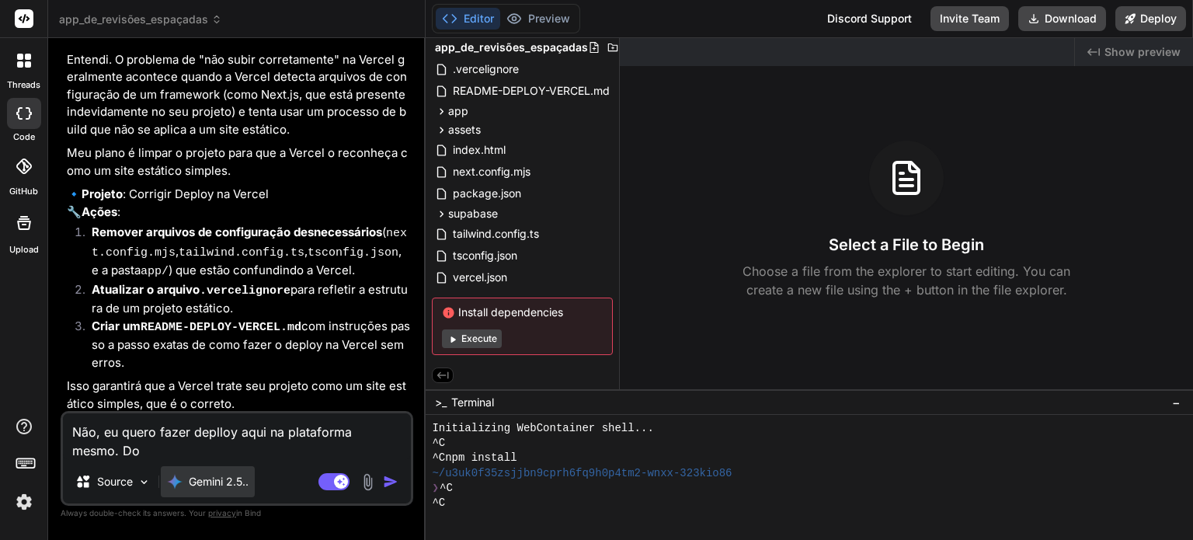
type textarea "x"
type textarea "Não, eu quero fazer deplloy aqui na plataforma mesmo. Do"
type textarea "x"
type textarea "Não, eu quero fazer deplloy aqui na plataforma mesmo. Do V"
type textarea "x"
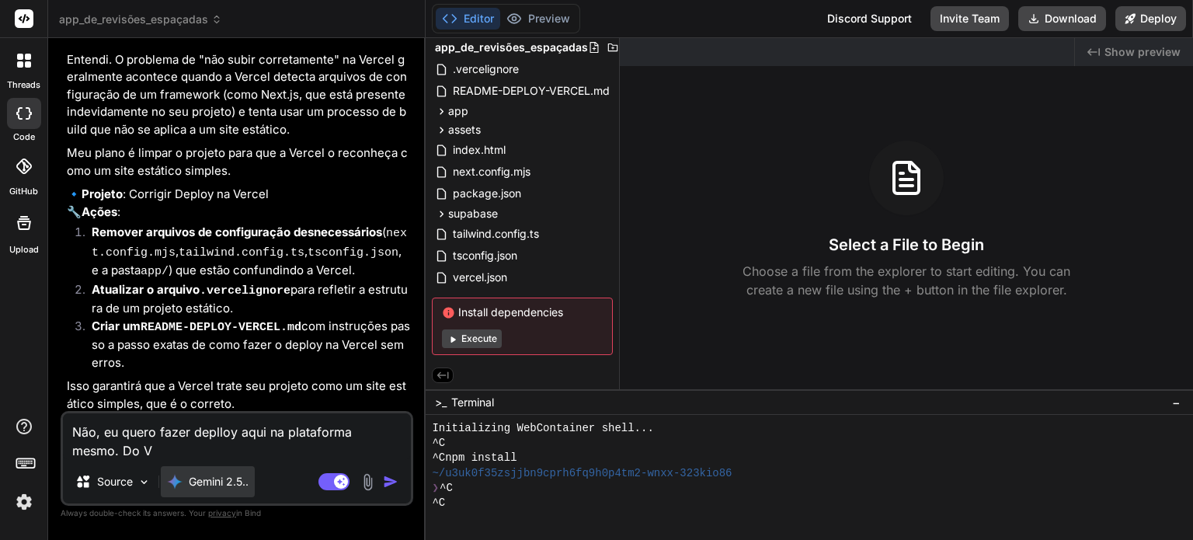
type textarea "Não, eu quero fazer deplloy aqui na plataforma mesmo. Do Ve"
type textarea "x"
type textarea "Não, eu quero fazer deplloy aqui na plataforma mesmo. Do Ver"
type textarea "x"
type textarea "Não, eu quero fazer deplloy aqui na plataforma mesmo. Do Vere"
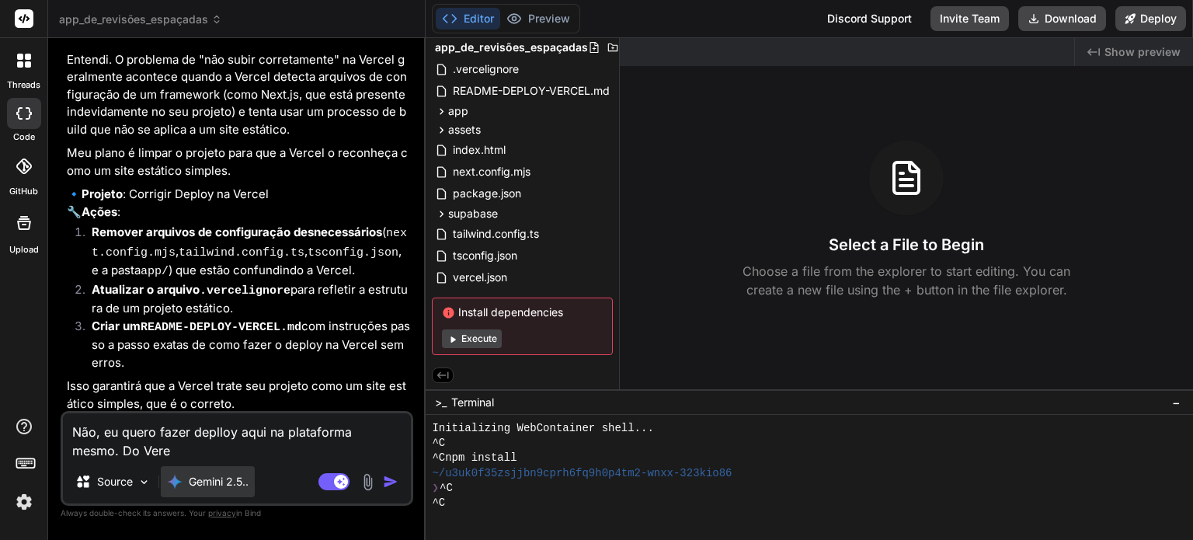
type textarea "x"
type textarea "Não, eu quero fazer deplloy aqui na plataforma mesmo. Do Verec"
type textarea "x"
type textarea "Não, eu quero fazer deplloy aqui na plataforma mesmo. Do Vere"
type textarea "x"
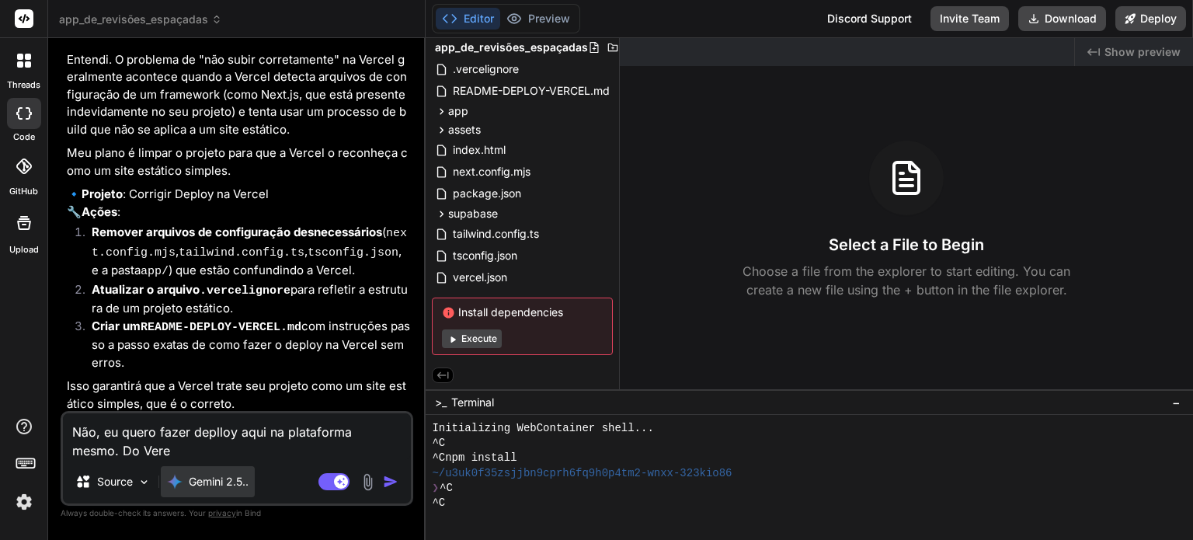
type textarea "Não, eu quero fazer deplloy aqui na plataforma mesmo. Do Ver"
type textarea "x"
type textarea "Não, eu quero fazer deplloy aqui na plataforma mesmo. Do Verc"
type textarea "x"
type textarea "Não, eu quero fazer deplloy aqui na plataforma mesmo. Do Vercel"
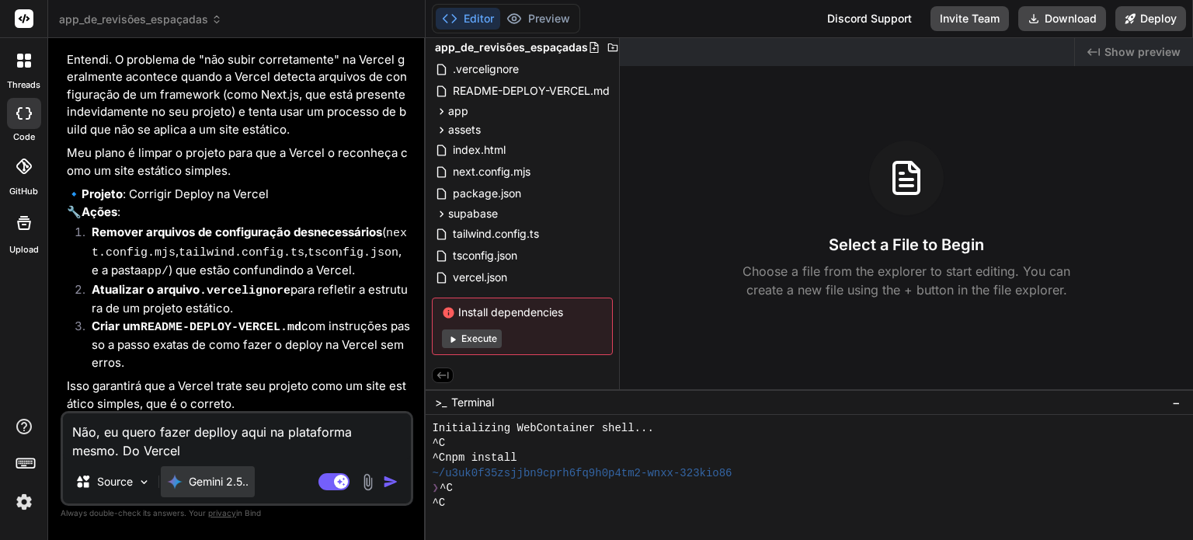
type textarea "x"
type textarea "Não, eu quero fazer deplloy aqui na plataforma mesmo. Do Vercel"
type textarea "x"
type textarea "Não, eu quero fazer deplloy aqui na plataforma mesmo. Do Vercel e"
type textarea "x"
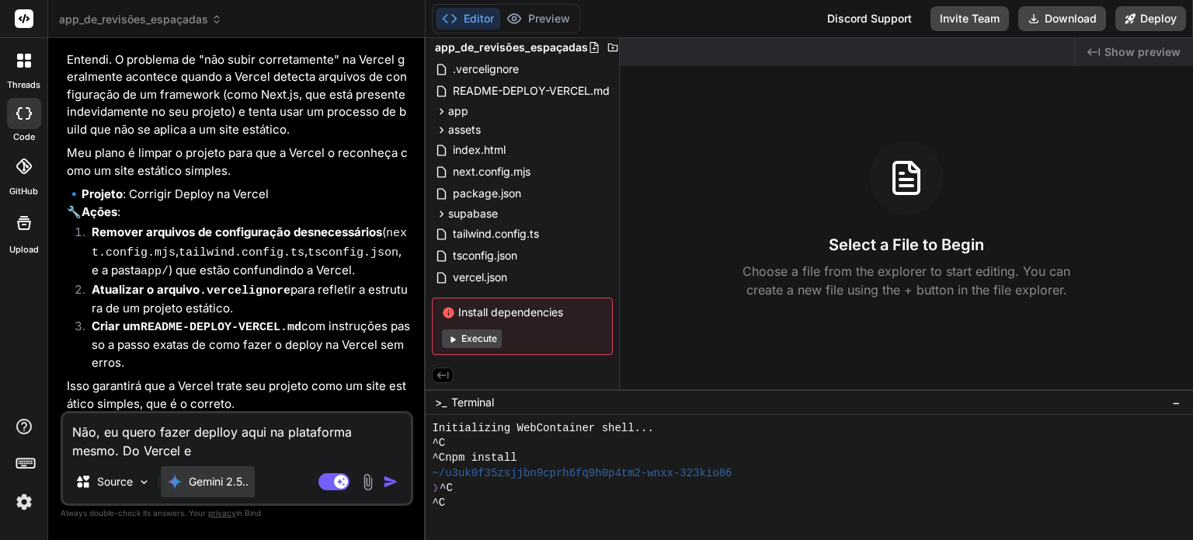
type textarea "Não, eu quero fazer deplloy aqui na plataforma mesmo. Do Vercel eu"
type textarea "x"
type textarea "Não, eu quero fazer deplloy aqui na plataforma mesmo. Do Vercel eu"
type textarea "x"
type textarea "Não, eu quero fazer deplloy aqui na plataforma mesmo. Do Vercel eu c"
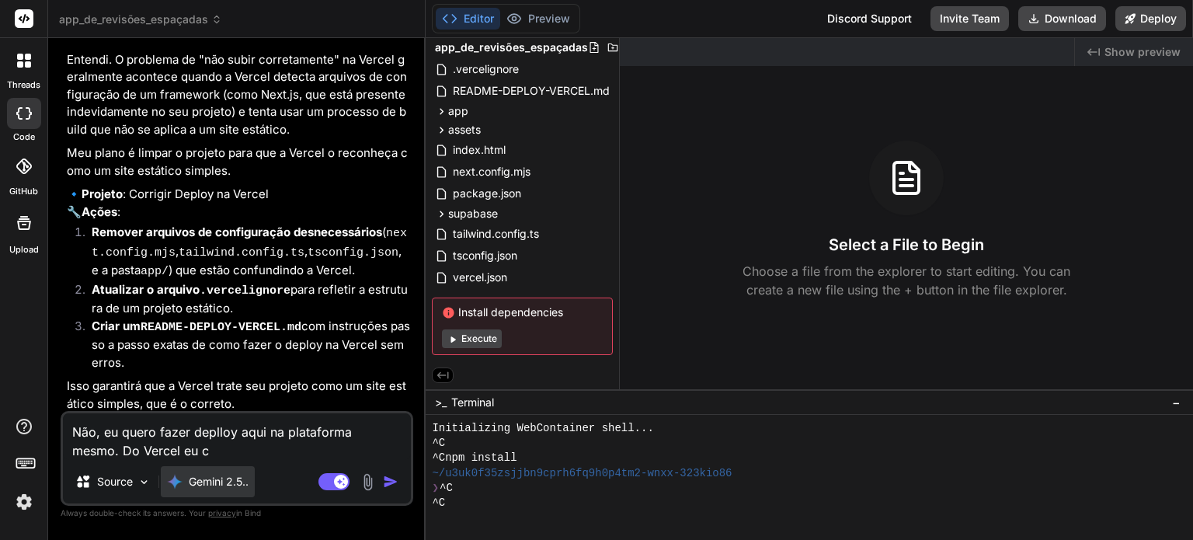
type textarea "x"
type textarea "Não, eu quero fazer deplloy aqui na plataforma mesmo. Do Vercel eu cu"
type textarea "x"
type textarea "Não, eu quero fazer deplloy aqui na plataforma mesmo. Do Vercel eu cui"
type textarea "x"
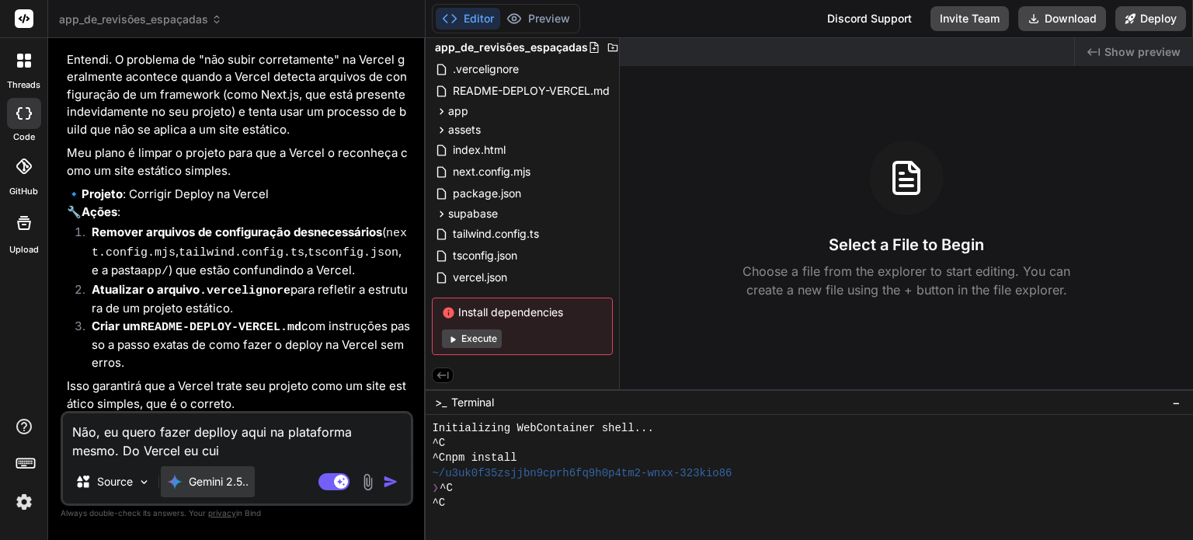
type textarea "Não, eu quero fazer deplloy aqui na plataforma mesmo. Do Vercel eu cuid"
type textarea "x"
type textarea "Não, eu quero fazer deplloy aqui na plataforma mesmo. Do Vercel eu cuido"
type textarea "x"
type textarea "Não, eu quero fazer deplloy aqui na plataforma mesmo. Do Vercel eu cuido"
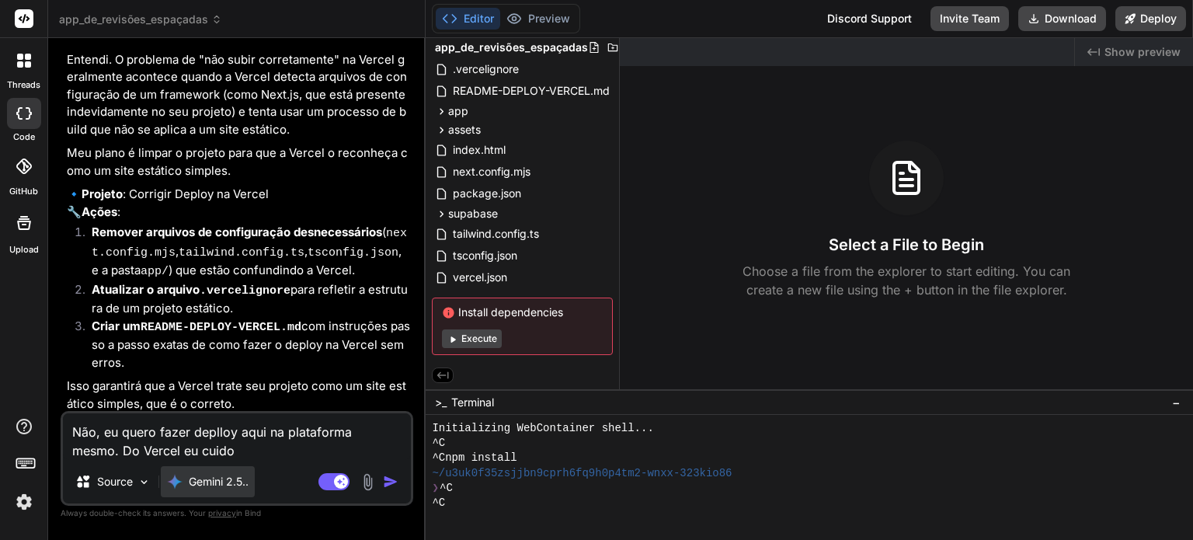
type textarea "x"
type textarea "Não, eu quero fazer deplloy aqui na plataforma mesmo. Do Vercel eu cuido d"
type textarea "x"
type textarea "Não, eu quero fazer deplloy aqui na plataforma mesmo. Do Vercel eu cuido de"
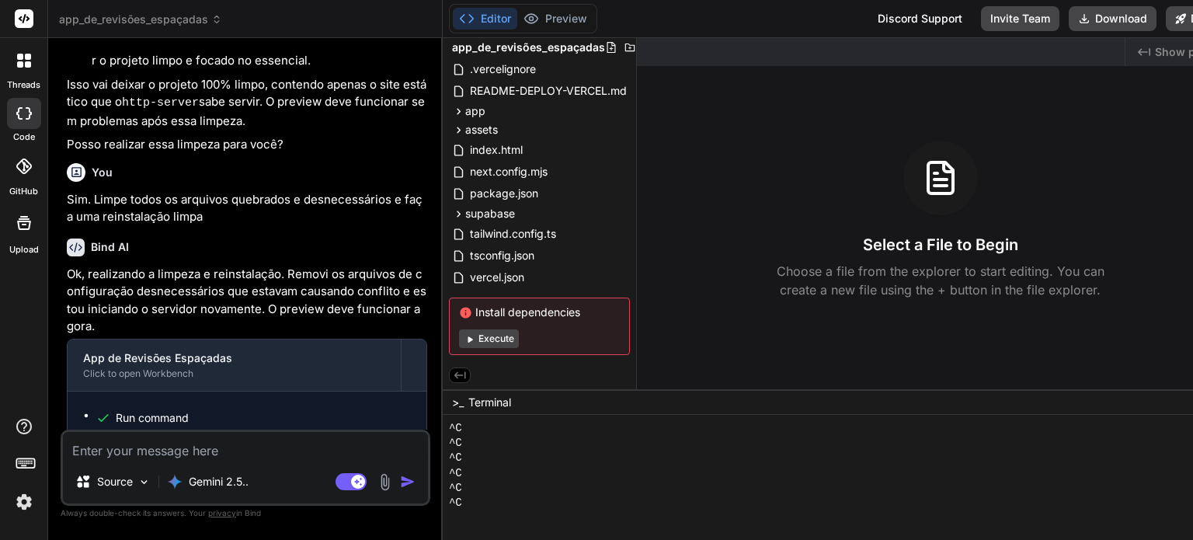
scroll to position [4616, 0]
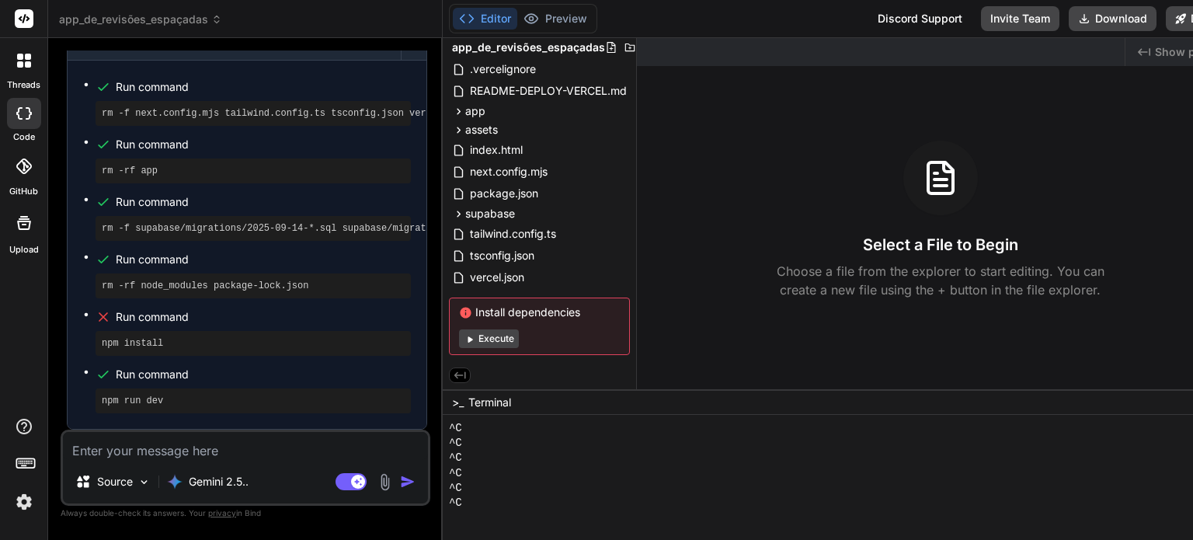
click at [464, 333] on icon at bounding box center [470, 339] width 12 height 12
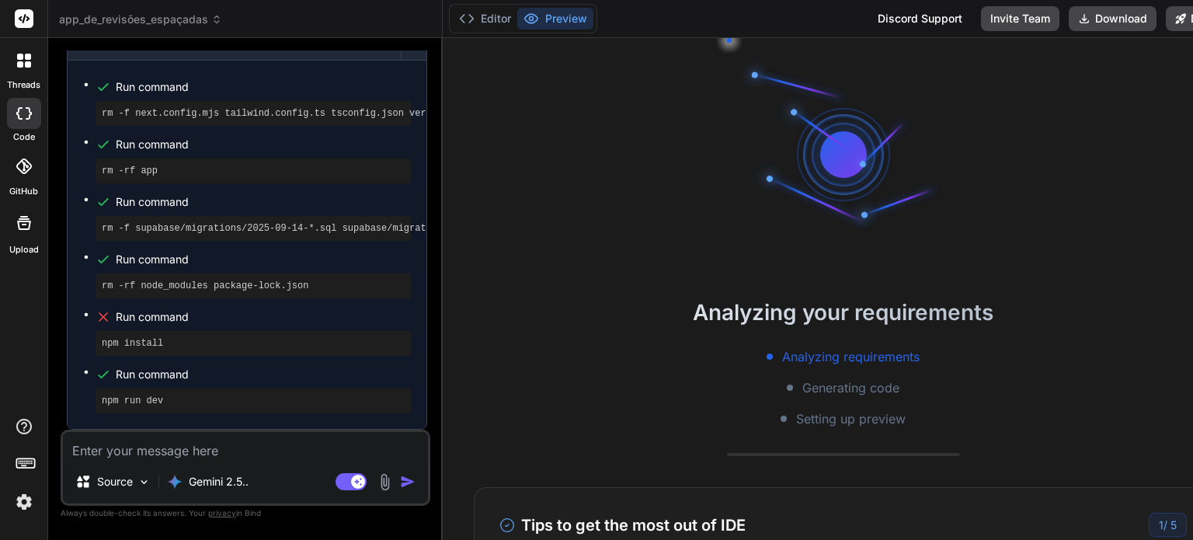
scroll to position [119, 0]
click at [200, 244] on ul "Run command rm -f next.config.mjs tailwind.config.ts tsconfig.json vercel.json …" at bounding box center [247, 244] width 328 height 337
click at [167, 458] on textarea at bounding box center [245, 446] width 365 height 28
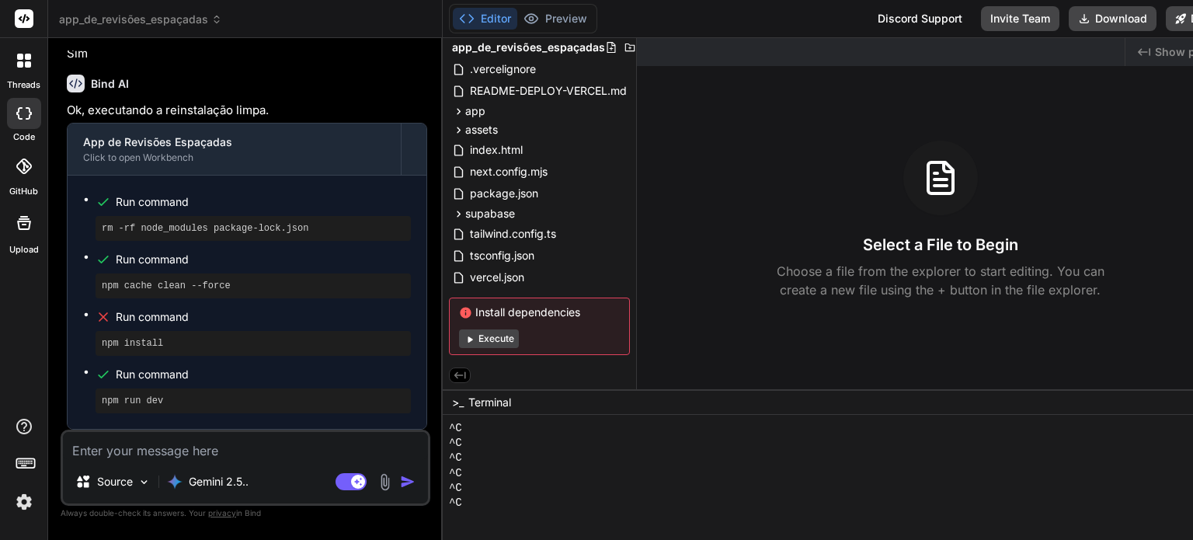
scroll to position [179, 0]
click at [469, 329] on button "Execute" at bounding box center [489, 338] width 60 height 19
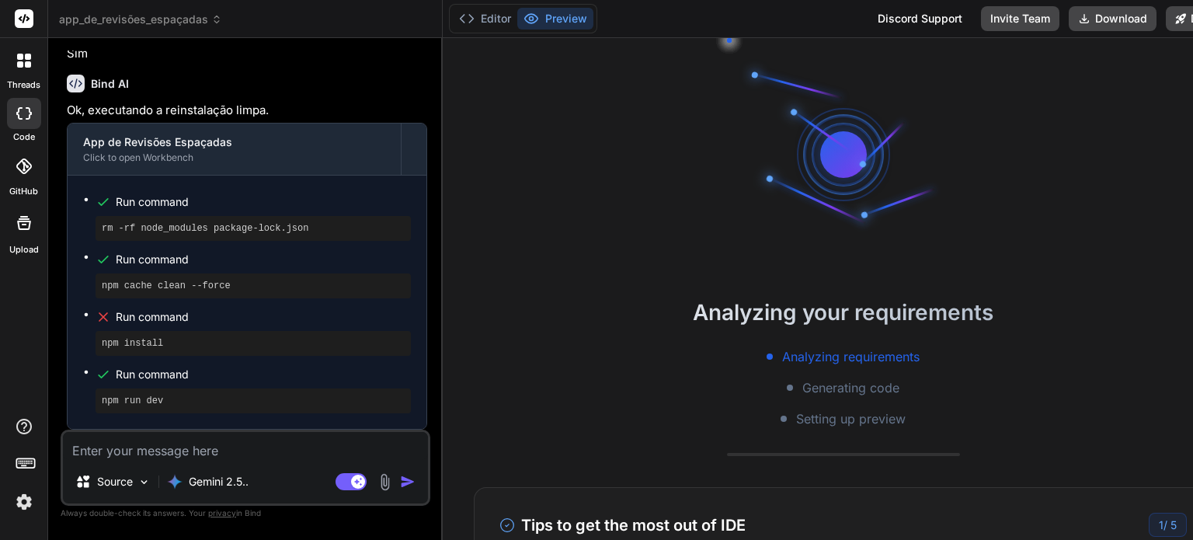
scroll to position [193, 0]
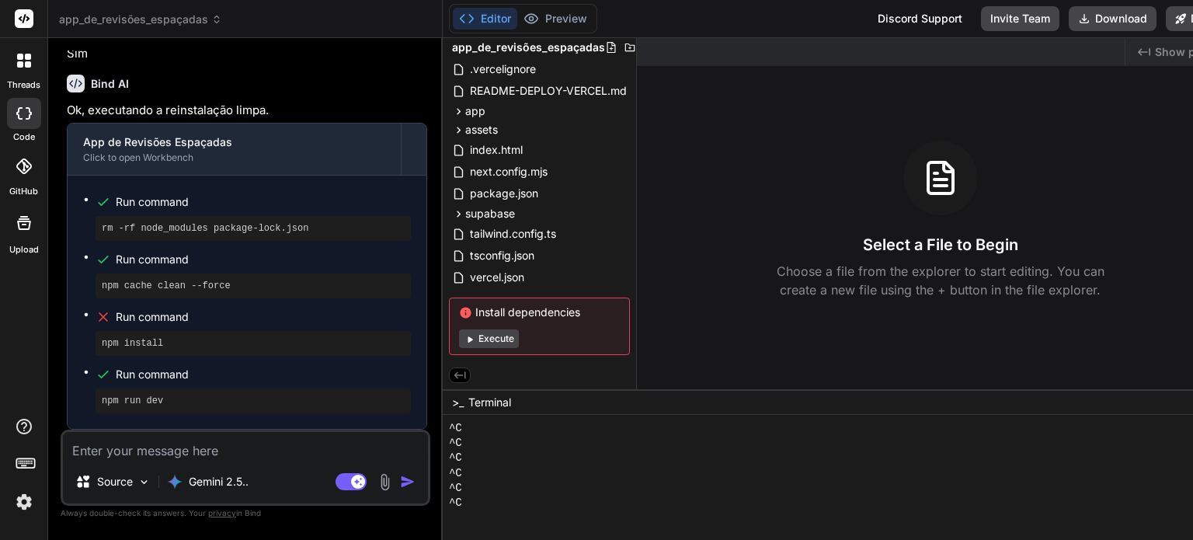
click at [256, 450] on textarea at bounding box center [245, 446] width 365 height 28
click at [241, 475] on p "Gemini 2.5.." at bounding box center [219, 482] width 60 height 16
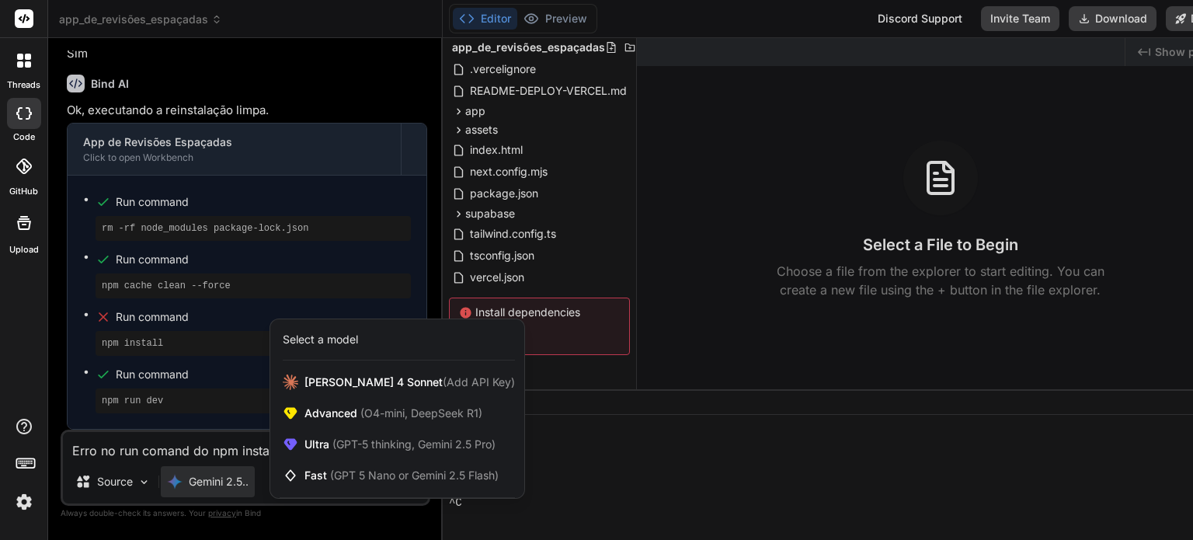
click at [289, 258] on div at bounding box center [596, 270] width 1193 height 540
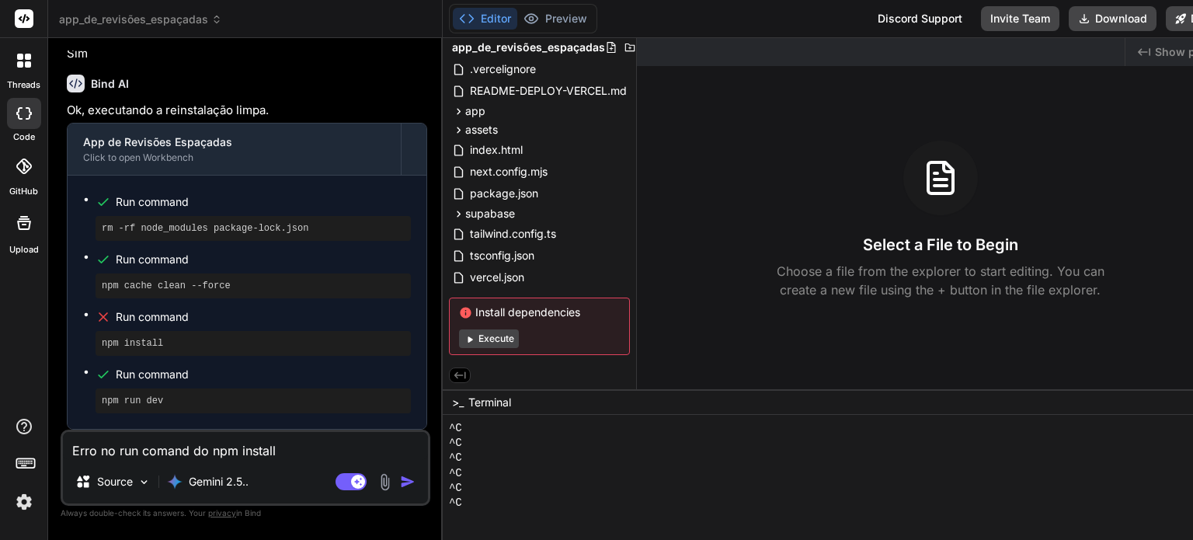
click at [400, 483] on img "button" at bounding box center [408, 482] width 16 height 16
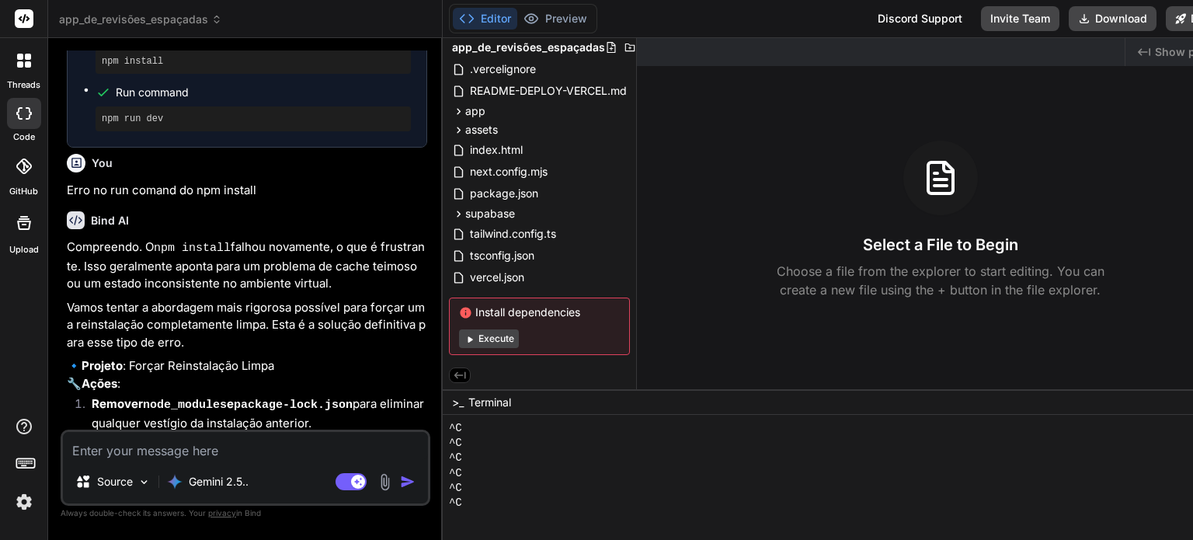
scroll to position [5856, 0]
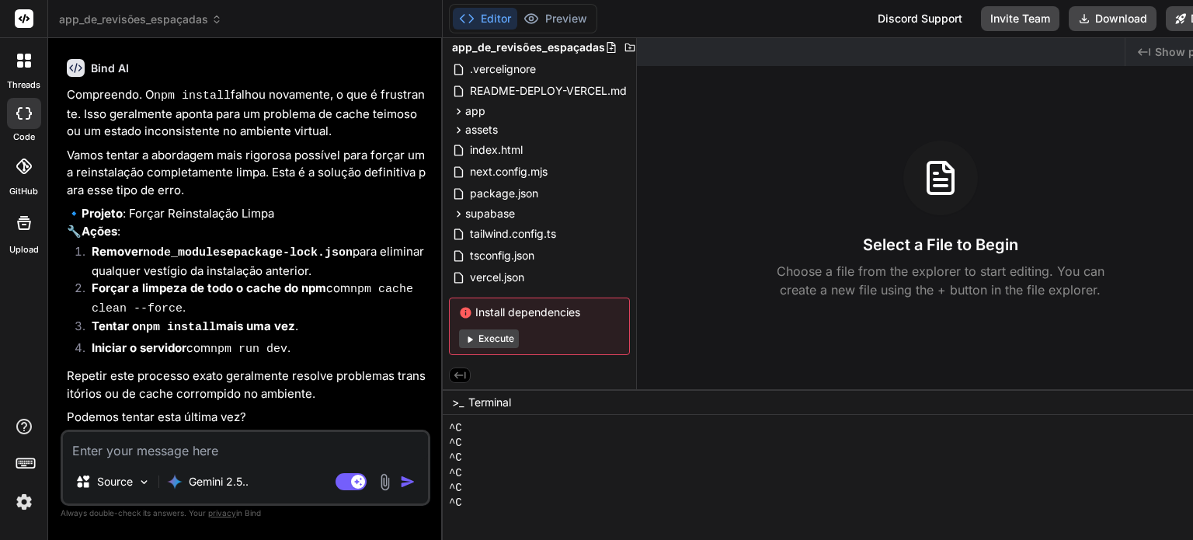
click at [301, 437] on textarea at bounding box center [245, 446] width 365 height 28
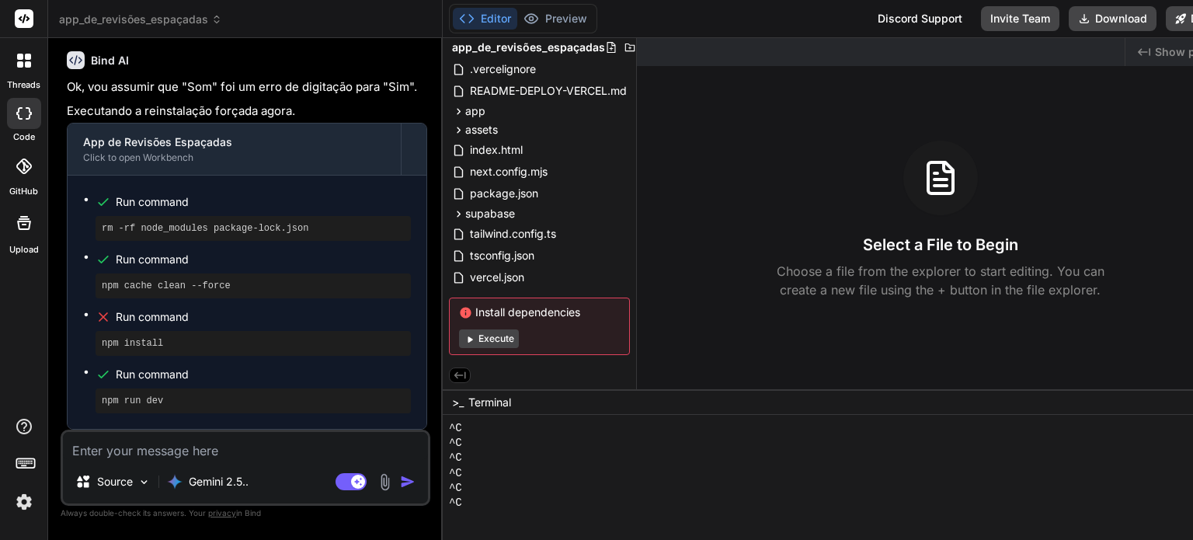
scroll to position [253, 0]
click at [238, 478] on p "Gemini 2.5.." at bounding box center [219, 482] width 60 height 16
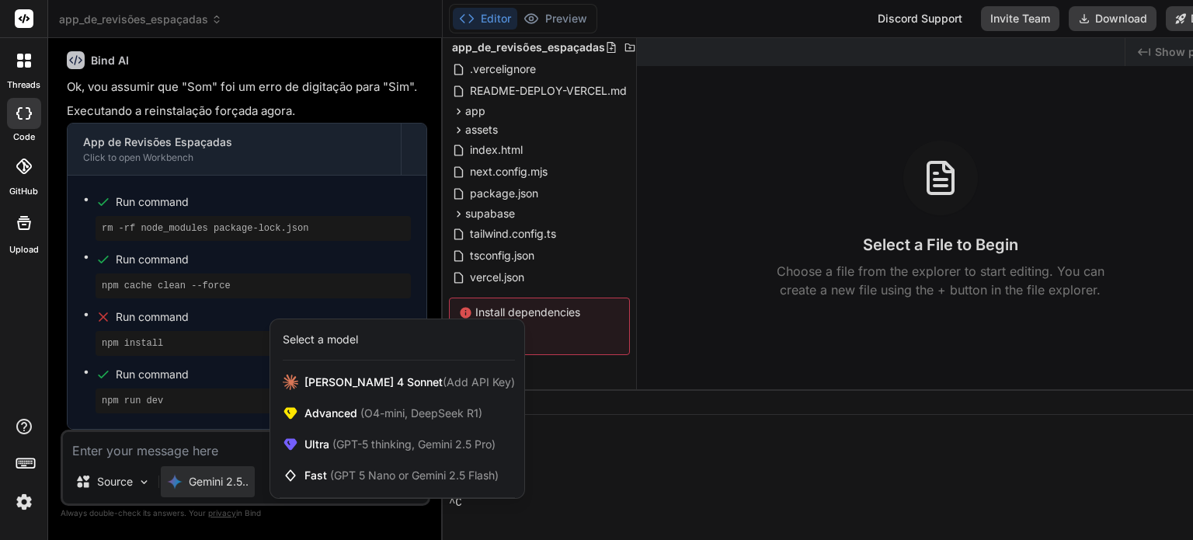
click at [203, 443] on div at bounding box center [596, 270] width 1193 height 540
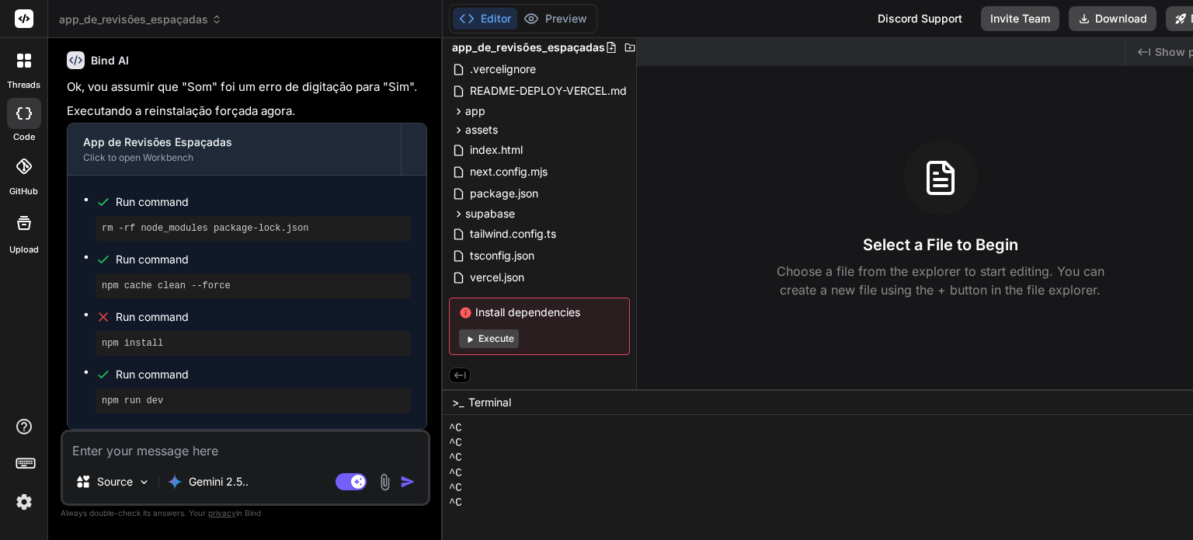
click at [203, 443] on textarea at bounding box center [245, 446] width 365 height 28
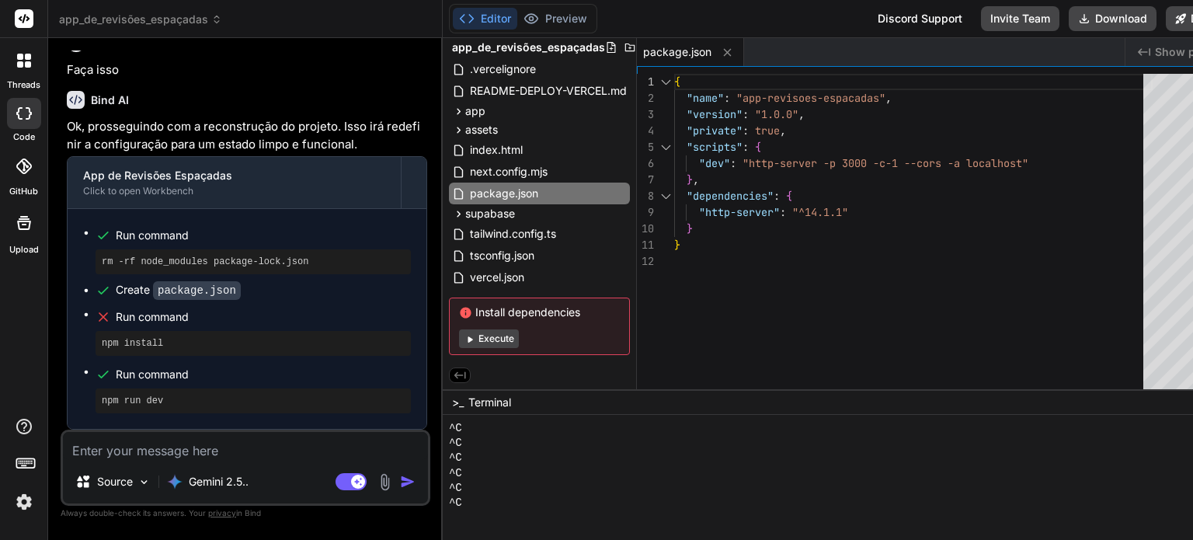
scroll to position [7544, 0]
click at [482, 335] on button "Execute" at bounding box center [489, 338] width 60 height 19
click at [479, 342] on button "Execute" at bounding box center [489, 338] width 60 height 19
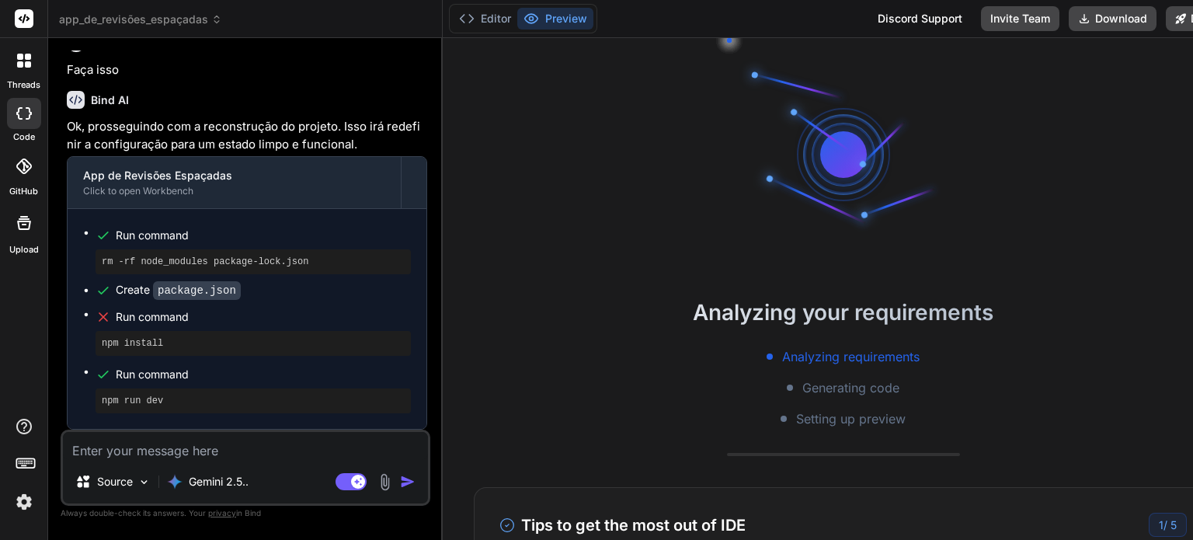
scroll to position [328, 0]
